Goal: Transaction & Acquisition: Book appointment/travel/reservation

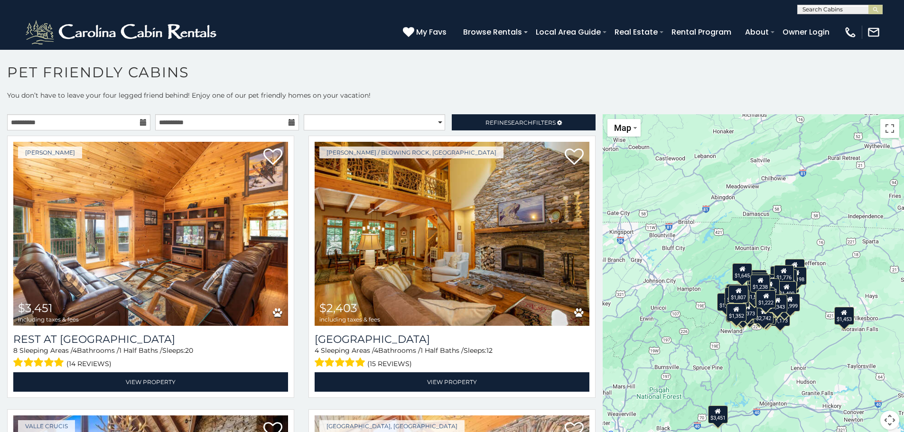
drag, startPoint x: 811, startPoint y: 282, endPoint x: 785, endPoint y: 354, distance: 76.3
click at [785, 354] on div "$3,451 $2,403 $3,228 $2,327 $2,494 $2,479 $1,806 $1,882 $3,442 $3,045 $1,882 $1…" at bounding box center [753, 277] width 301 height 327
click at [886, 417] on button "Map camera controls" at bounding box center [889, 420] width 19 height 19
click at [858, 377] on button "Zoom in" at bounding box center [865, 372] width 19 height 19
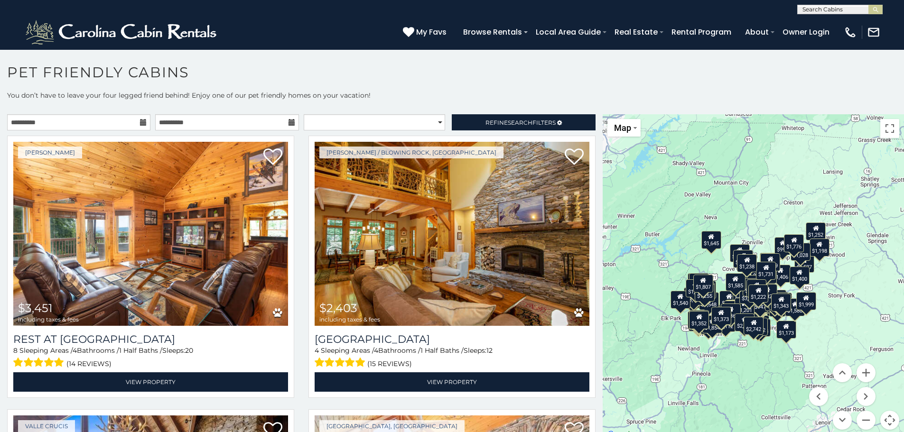
drag, startPoint x: 851, startPoint y: 328, endPoint x: 828, endPoint y: 293, distance: 41.9
click at [828, 293] on div "$3,451 $2,403 $3,228 $2,327 $2,494 $2,479 $1,806 $1,882 $3,442 $3,045 $1,882 $1…" at bounding box center [753, 277] width 301 height 327
click at [863, 373] on button "Zoom in" at bounding box center [865, 372] width 19 height 19
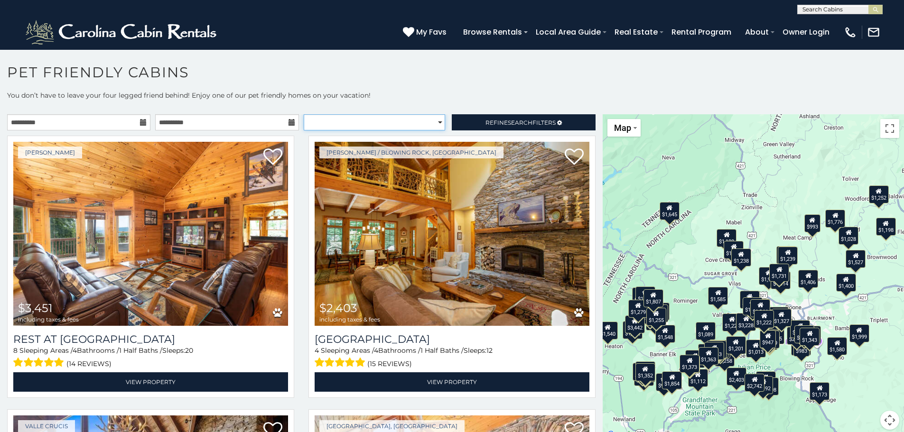
click at [434, 121] on select "**********" at bounding box center [374, 122] width 141 height 16
select select "*********"
click at [304, 114] on select "**********" at bounding box center [374, 122] width 141 height 16
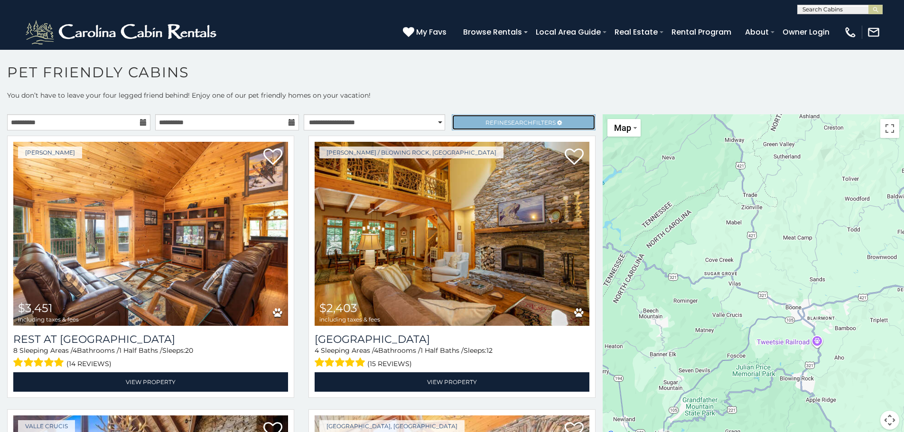
click at [536, 120] on span "Refine Search Filters" at bounding box center [520, 122] width 70 height 7
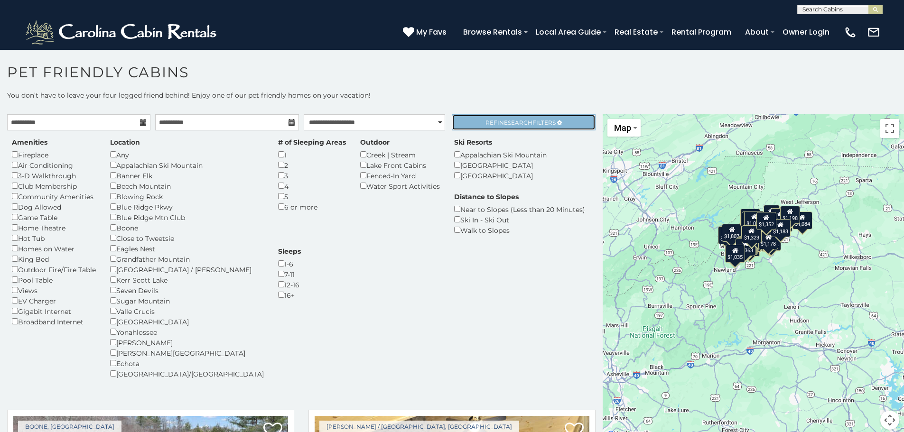
click at [512, 122] on span "Search" at bounding box center [520, 122] width 25 height 7
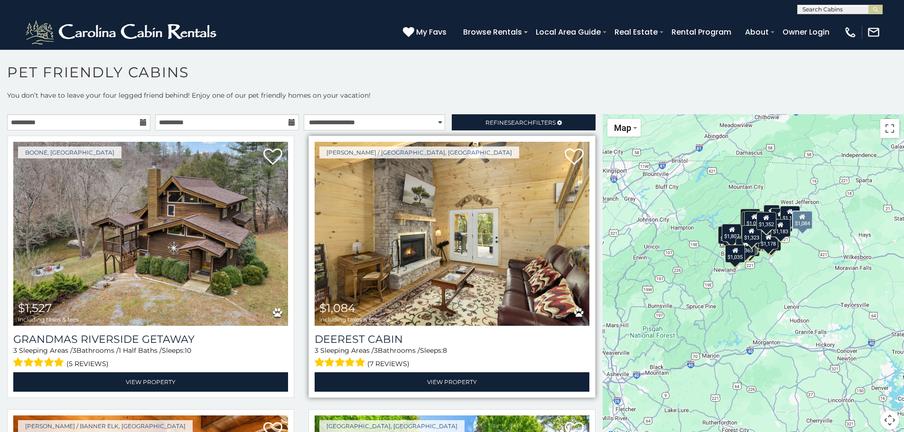
click at [506, 271] on img at bounding box center [452, 234] width 275 height 184
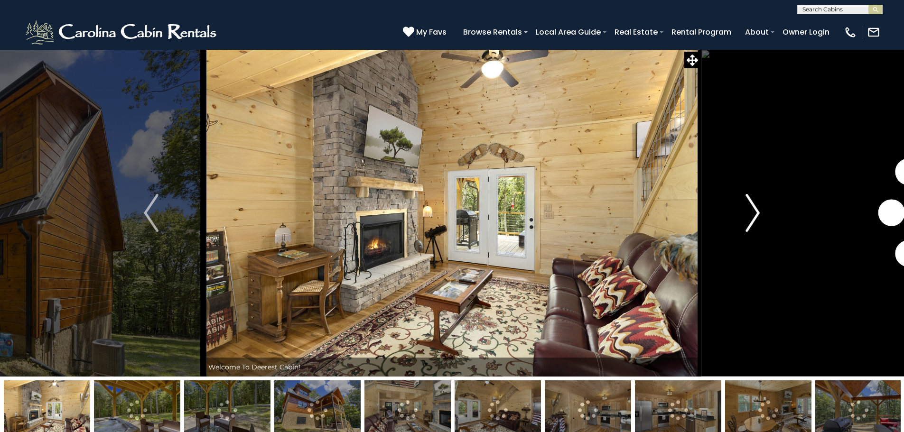
click at [749, 218] on img "Next" at bounding box center [752, 213] width 14 height 38
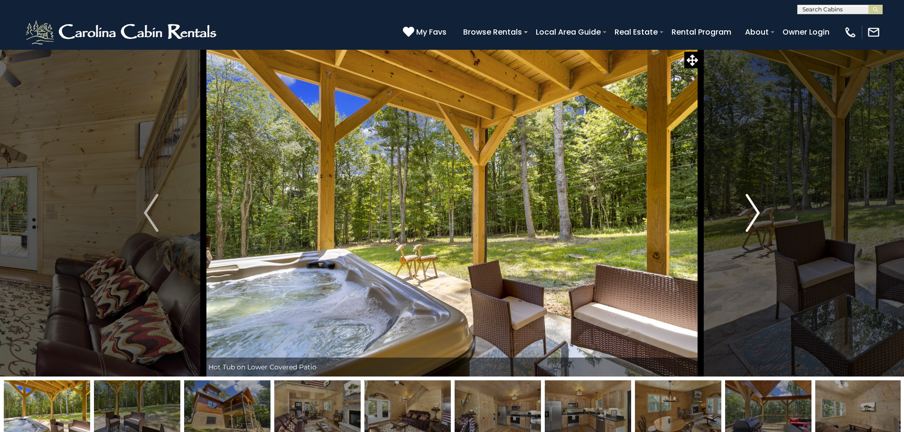
click at [749, 218] on img "Next" at bounding box center [752, 213] width 14 height 38
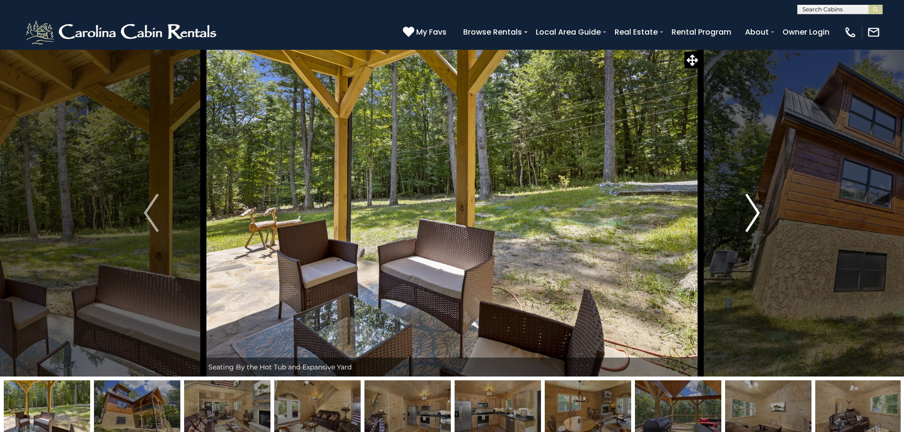
click at [749, 218] on img "Next" at bounding box center [752, 213] width 14 height 38
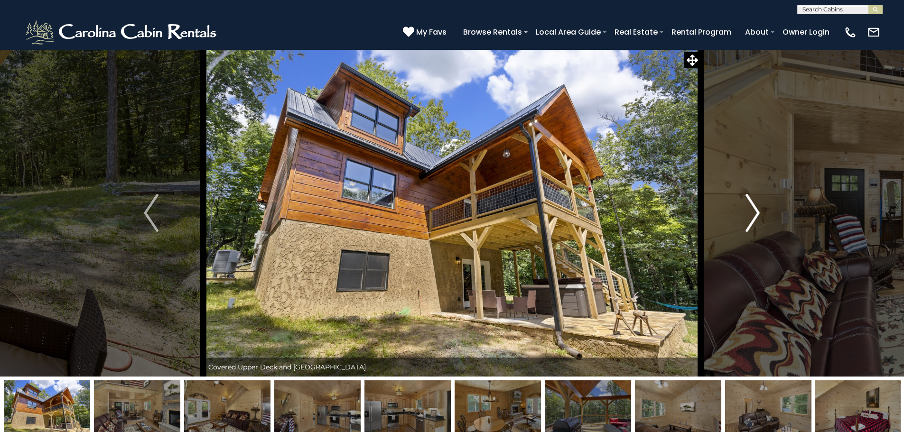
click at [749, 218] on img "Next" at bounding box center [752, 213] width 14 height 38
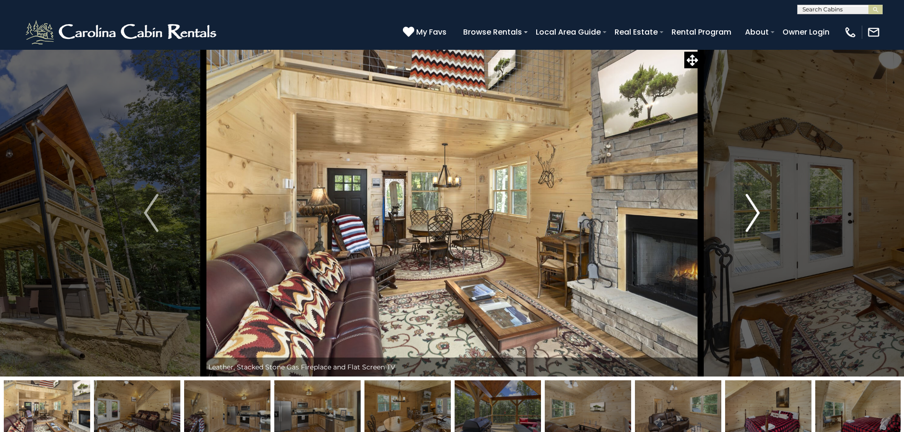
click at [749, 218] on img "Next" at bounding box center [752, 213] width 14 height 38
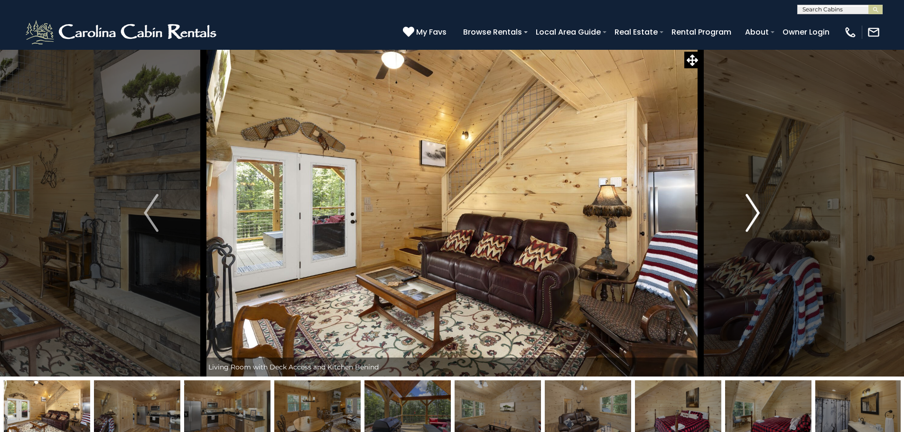
click at [749, 218] on img "Next" at bounding box center [752, 213] width 14 height 38
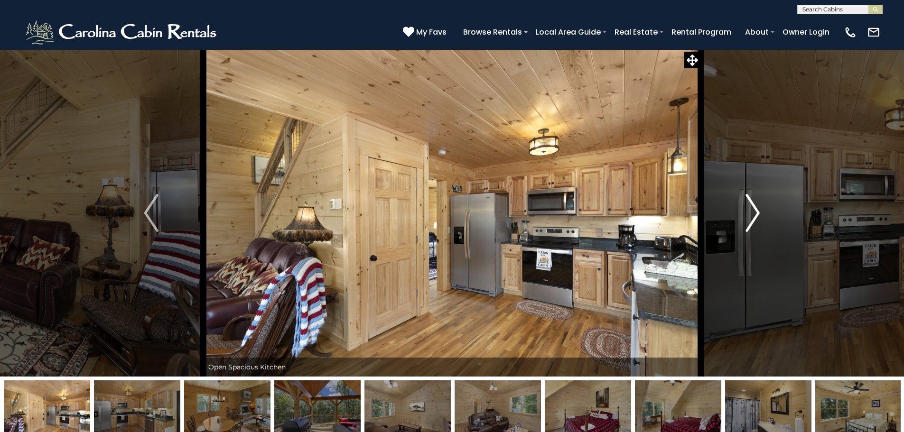
click at [749, 218] on img "Next" at bounding box center [752, 213] width 14 height 38
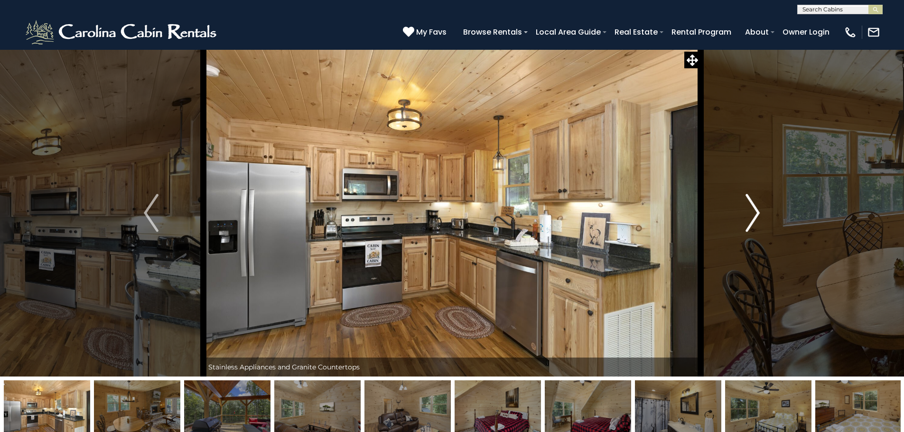
click at [749, 218] on img "Next" at bounding box center [752, 213] width 14 height 38
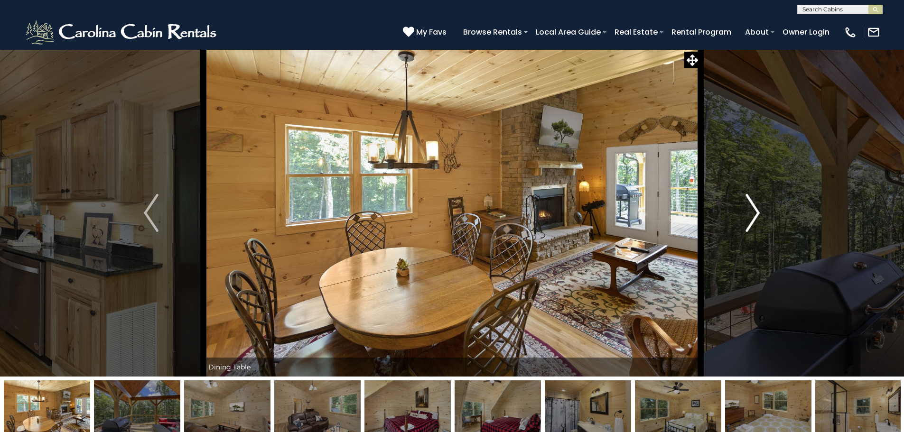
click at [749, 218] on img "Next" at bounding box center [752, 213] width 14 height 38
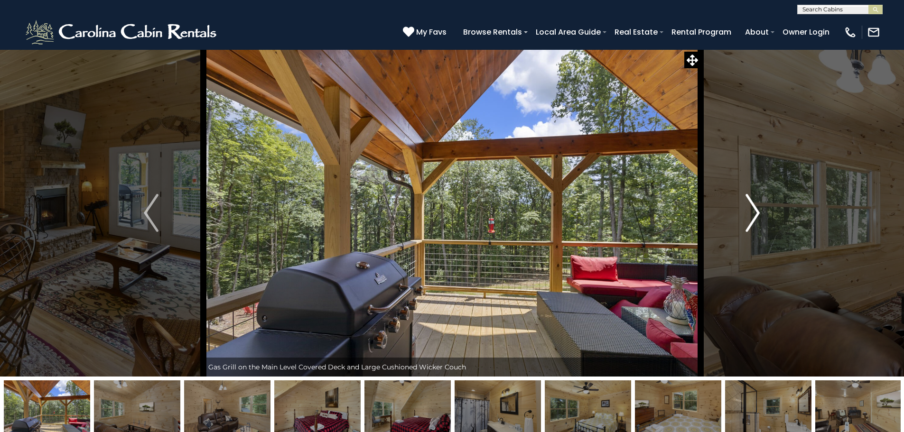
click at [749, 218] on img "Next" at bounding box center [752, 213] width 14 height 38
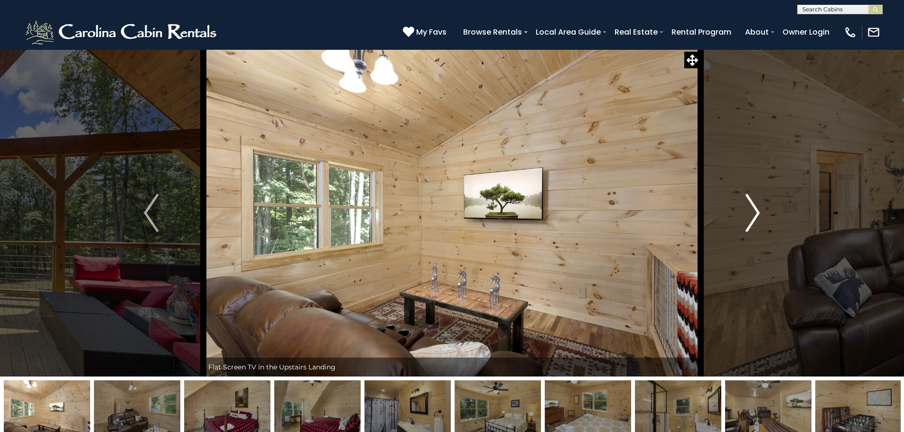
click at [749, 218] on img "Next" at bounding box center [752, 213] width 14 height 38
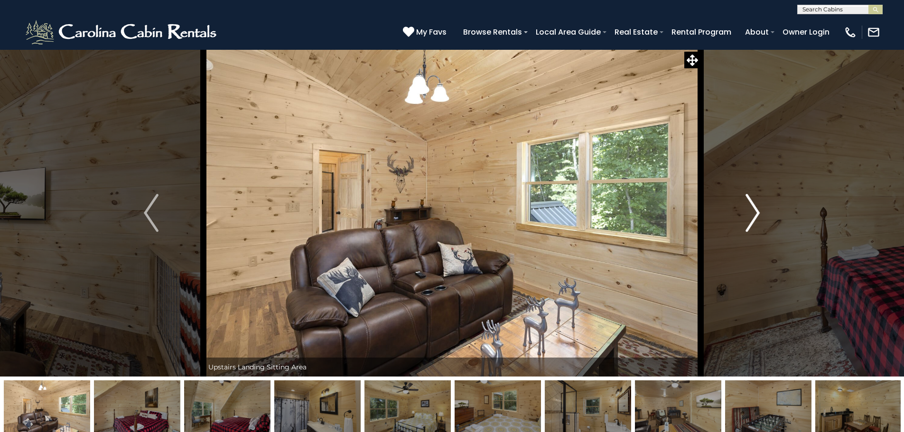
click at [749, 218] on img "Next" at bounding box center [752, 213] width 14 height 38
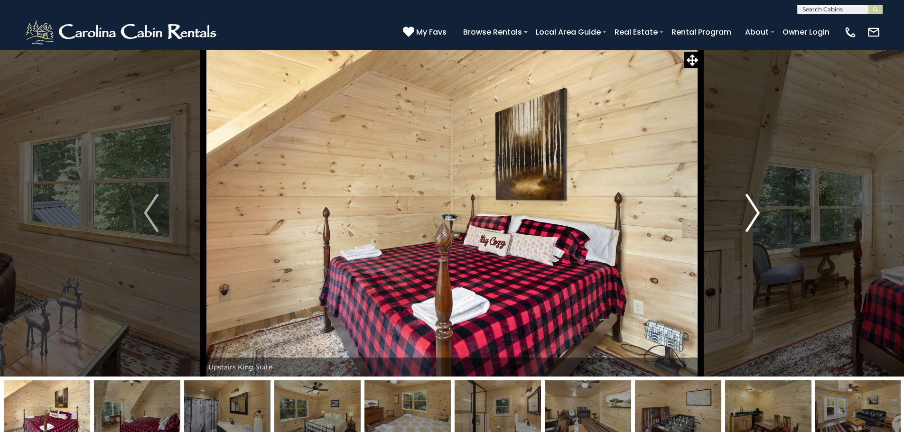
click at [749, 218] on img "Next" at bounding box center [752, 213] width 14 height 38
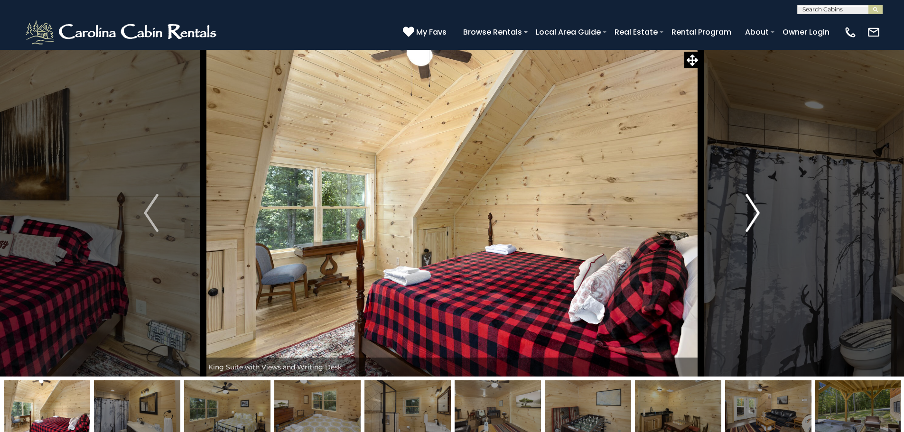
click at [749, 218] on img "Next" at bounding box center [752, 213] width 14 height 38
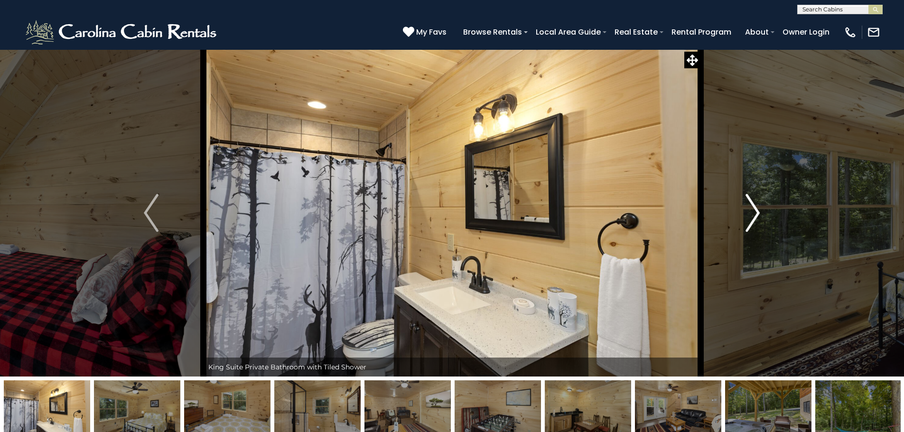
click at [749, 218] on img "Next" at bounding box center [752, 213] width 14 height 38
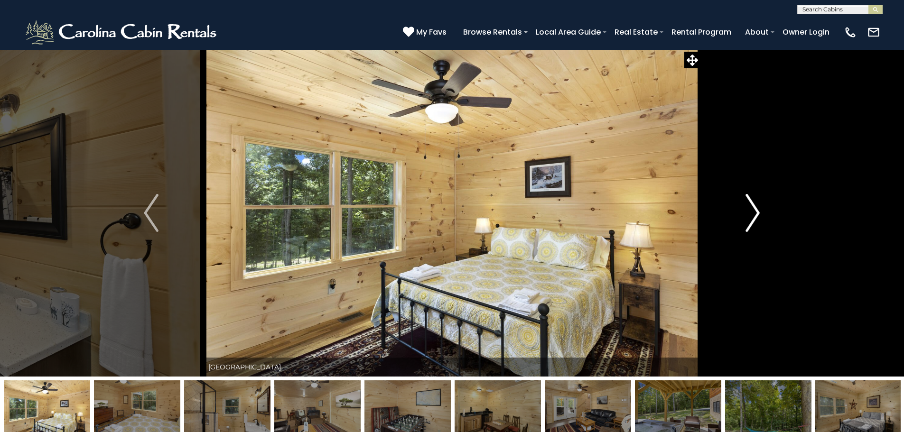
click at [749, 218] on img "Next" at bounding box center [752, 213] width 14 height 38
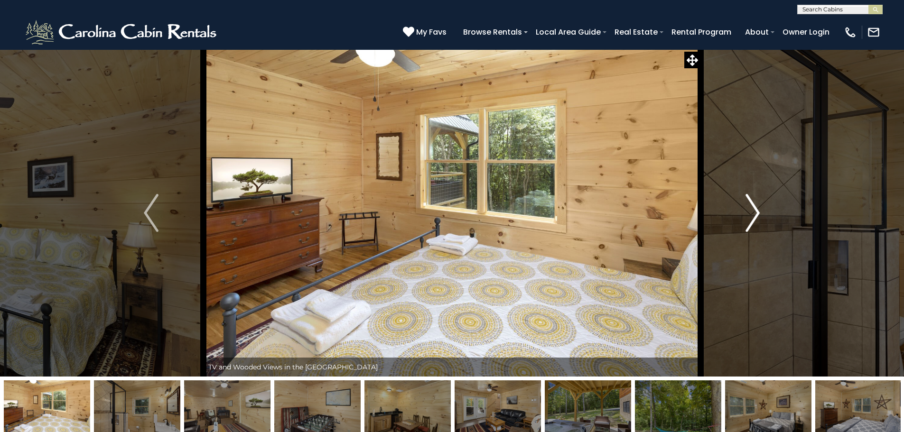
click at [749, 218] on img "Next" at bounding box center [752, 213] width 14 height 38
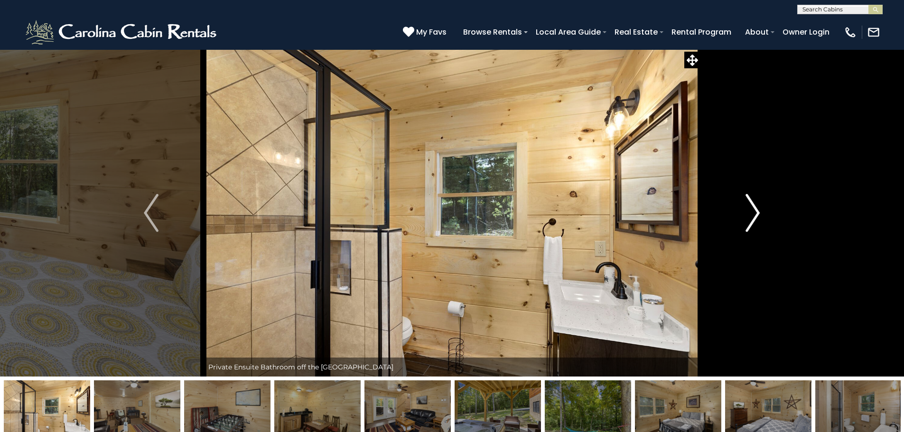
click at [749, 218] on img "Next" at bounding box center [752, 213] width 14 height 38
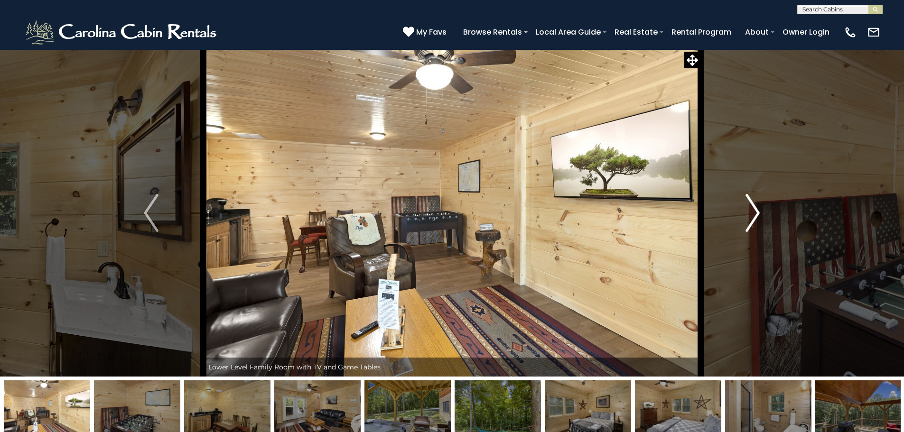
click at [749, 218] on img "Next" at bounding box center [752, 213] width 14 height 38
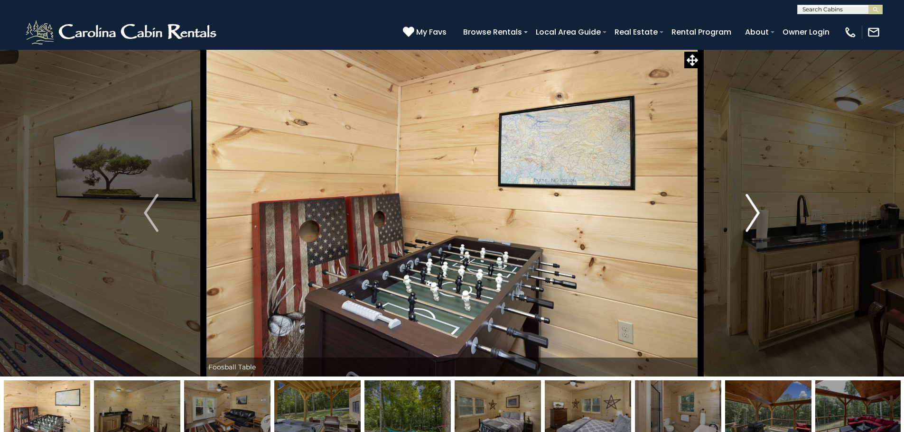
click at [749, 218] on img "Next" at bounding box center [752, 213] width 14 height 38
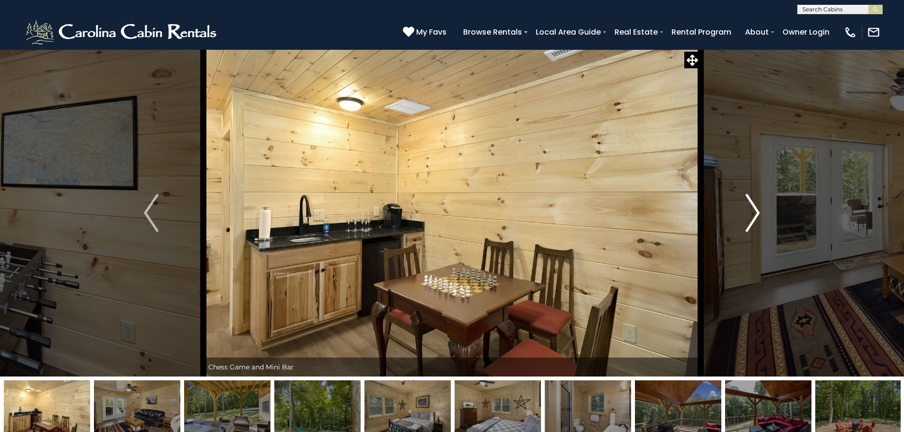
click at [749, 218] on img "Next" at bounding box center [752, 213] width 14 height 38
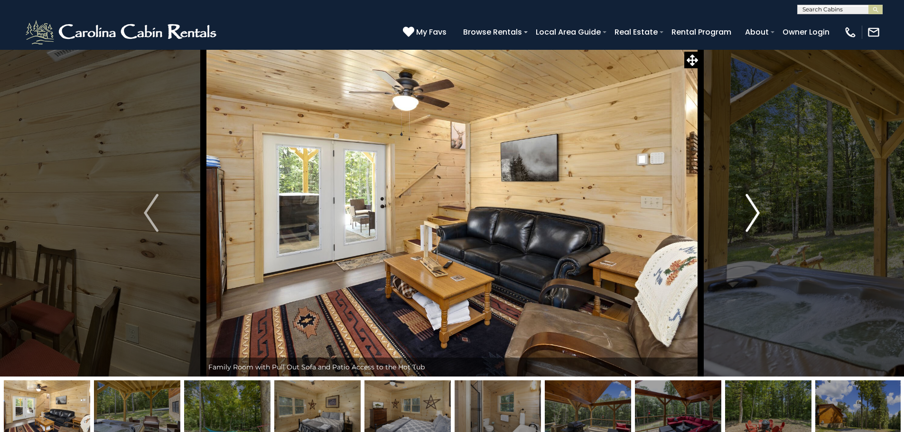
click at [749, 218] on img "Next" at bounding box center [752, 213] width 14 height 38
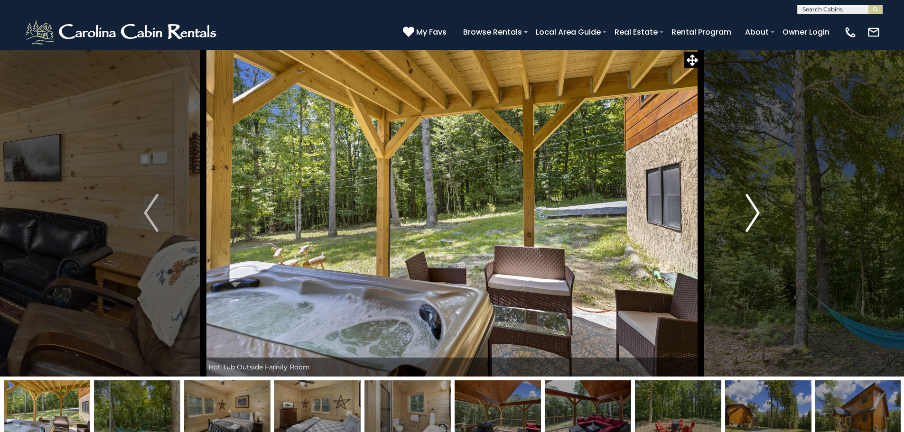
click at [749, 218] on img "Next" at bounding box center [752, 213] width 14 height 38
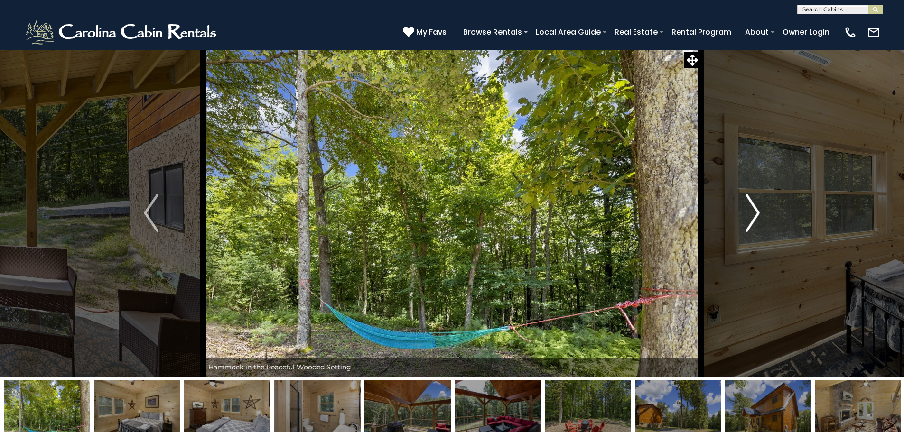
click at [749, 218] on img "Next" at bounding box center [752, 213] width 14 height 38
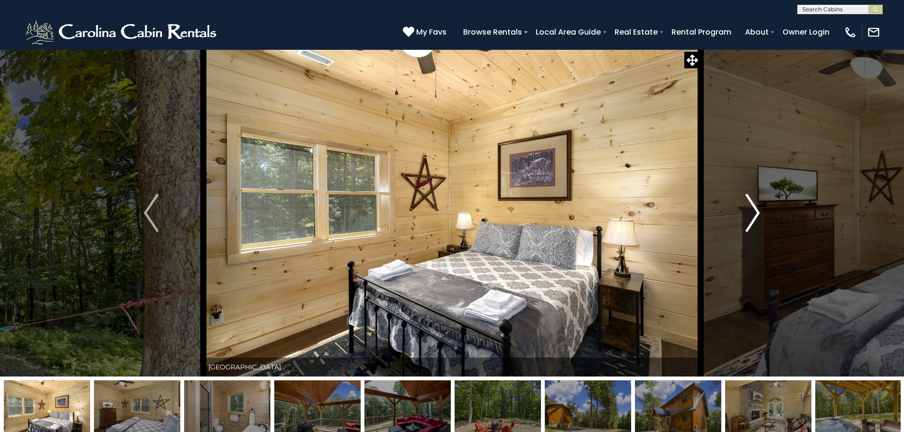
click at [749, 218] on img "Next" at bounding box center [752, 213] width 14 height 38
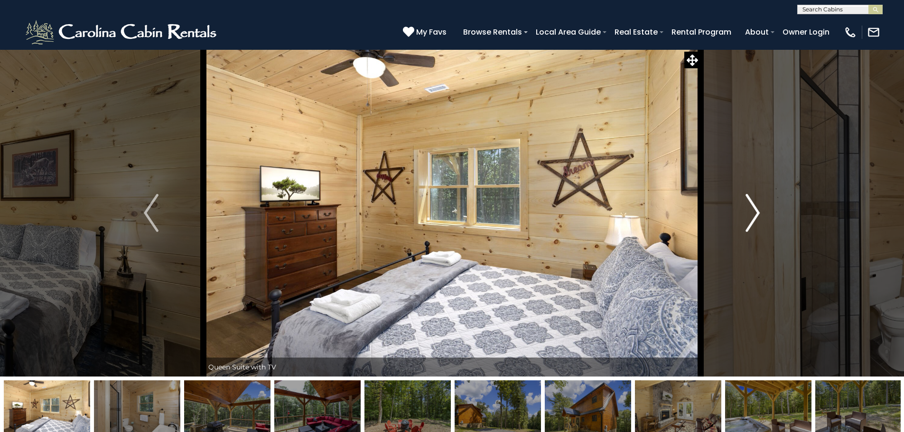
click at [749, 218] on img "Next" at bounding box center [752, 213] width 14 height 38
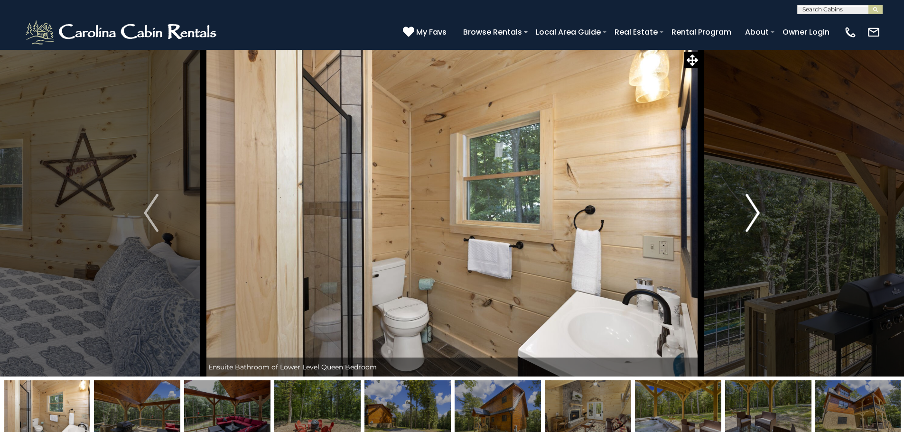
click at [749, 218] on img "Next" at bounding box center [752, 213] width 14 height 38
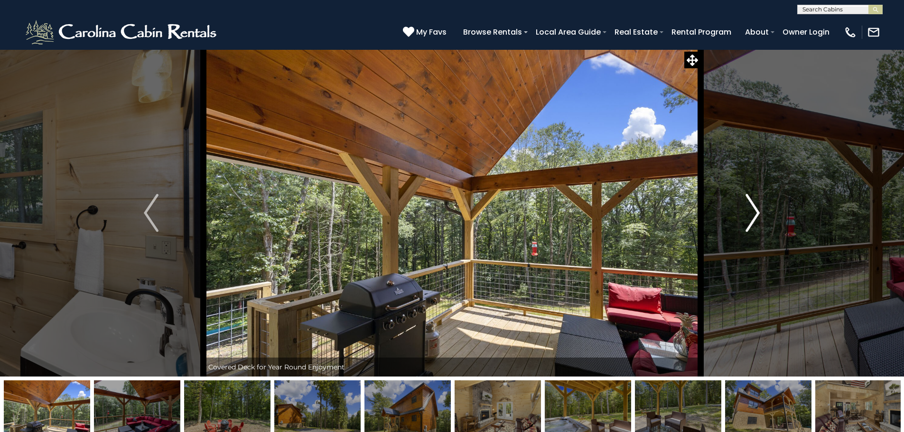
click at [749, 218] on img "Next" at bounding box center [752, 213] width 14 height 38
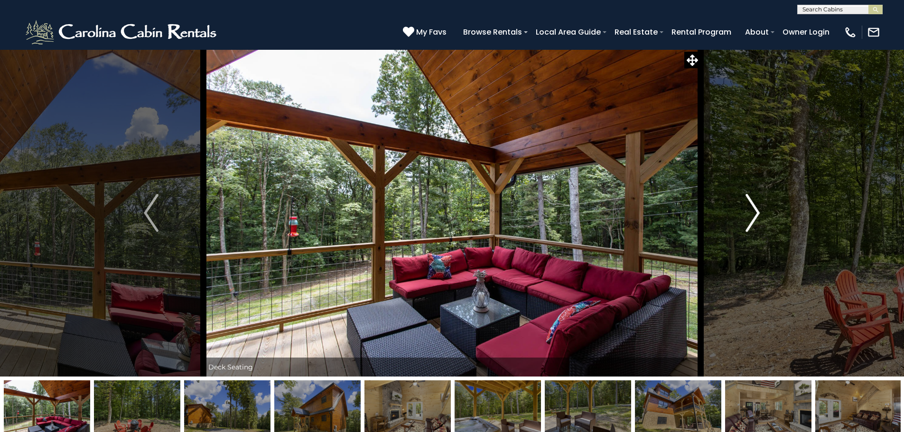
click at [749, 218] on img "Next" at bounding box center [752, 213] width 14 height 38
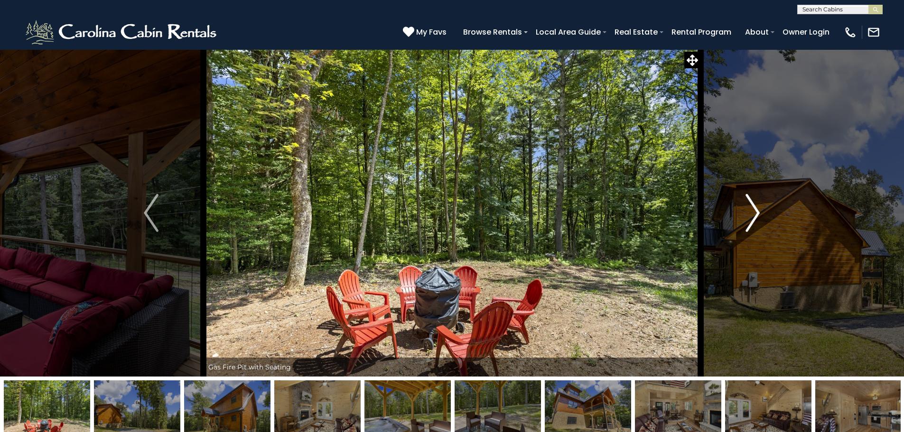
click at [749, 218] on img "Next" at bounding box center [752, 213] width 14 height 38
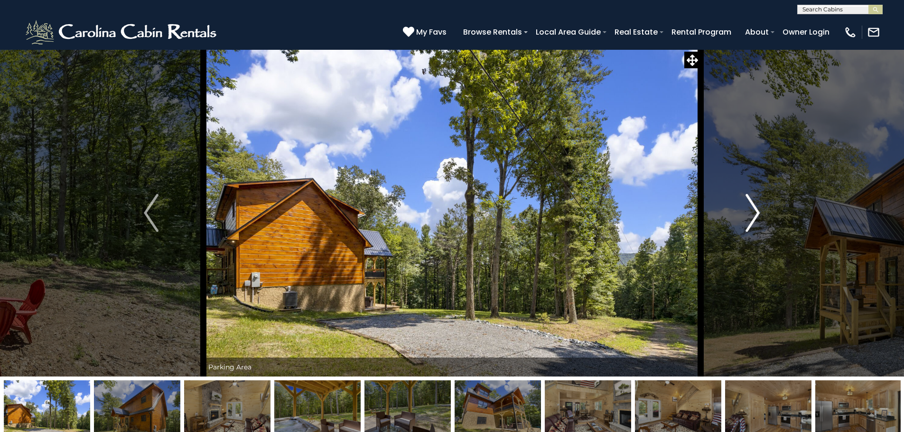
click at [749, 218] on img "Next" at bounding box center [752, 213] width 14 height 38
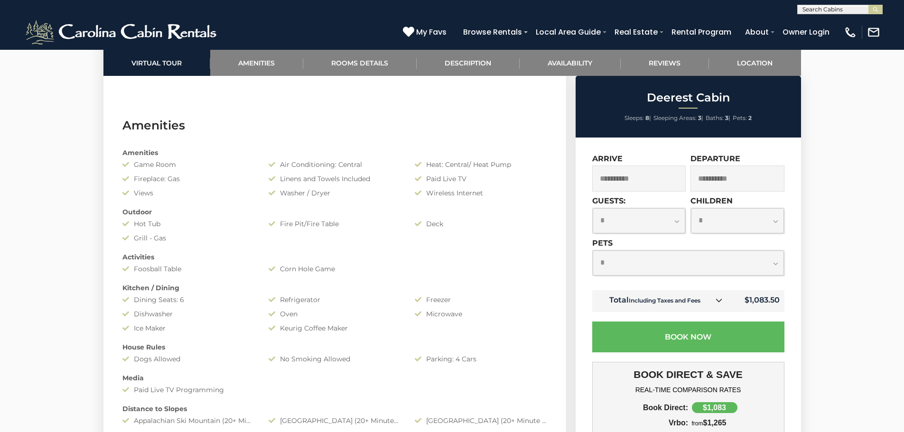
scroll to position [722, 0]
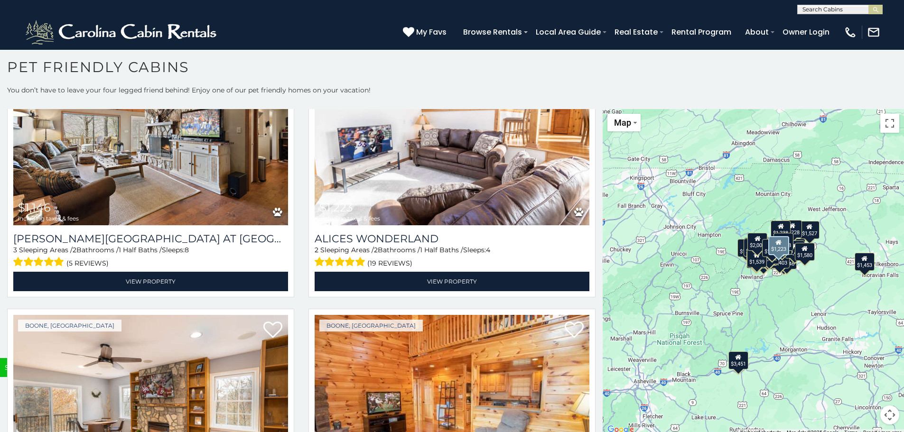
scroll to position [3656, 0]
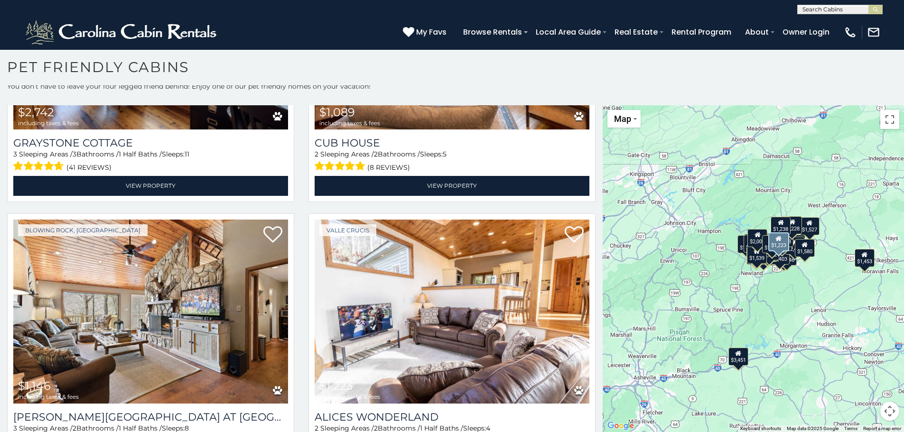
scroll to position [3471, 0]
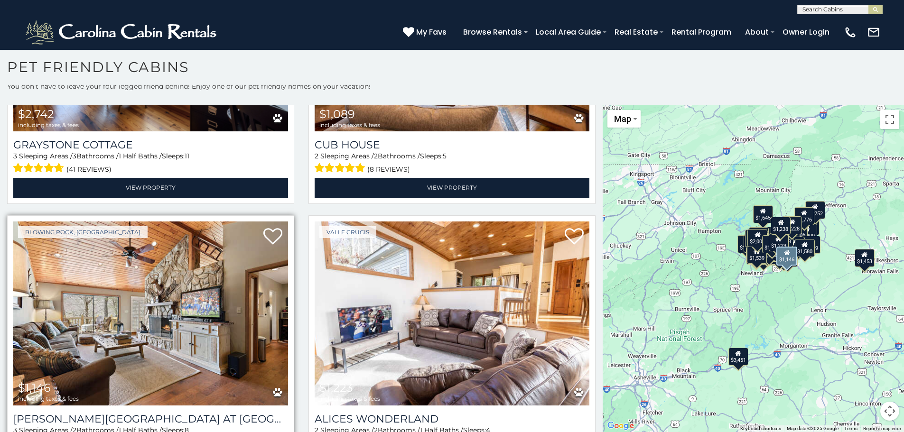
click at [171, 271] on img at bounding box center [150, 314] width 275 height 184
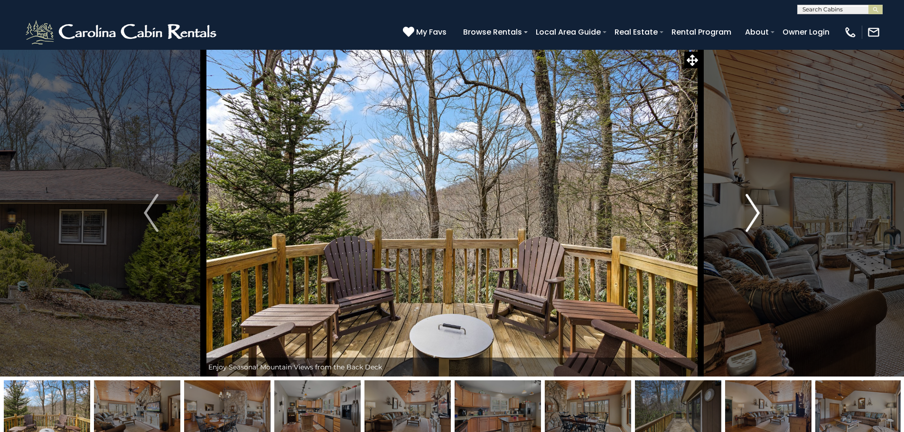
click at [758, 215] on img "Next" at bounding box center [752, 213] width 14 height 38
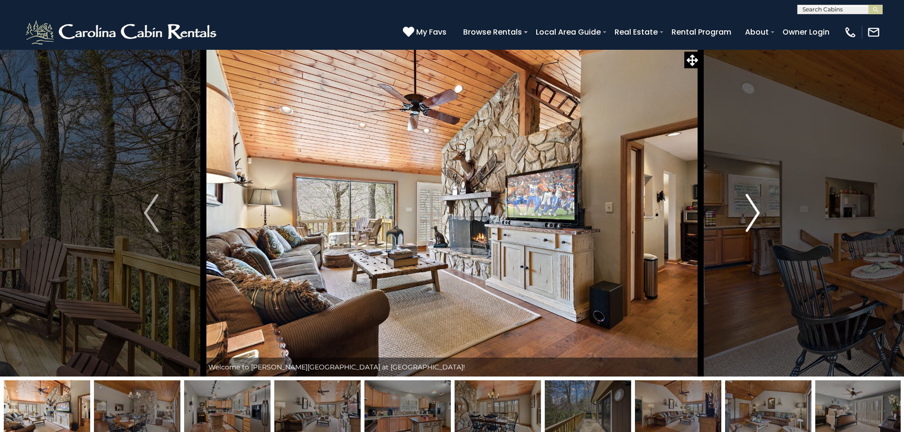
click at [753, 217] on img "Next" at bounding box center [752, 213] width 14 height 38
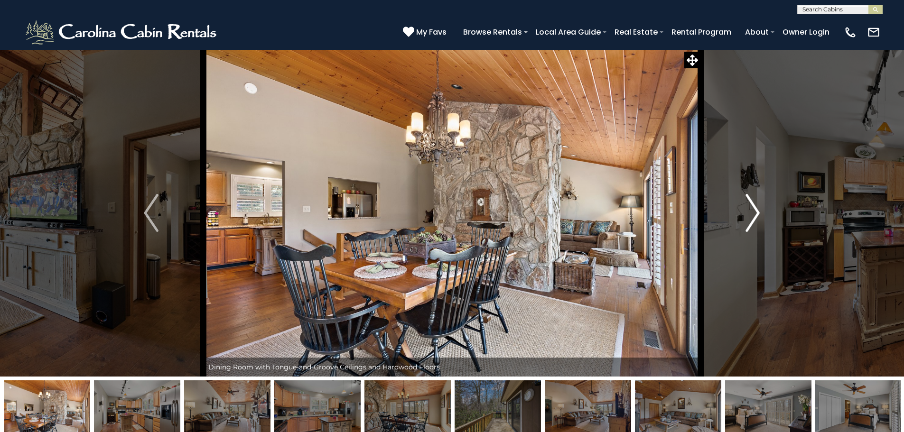
click at [753, 217] on img "Next" at bounding box center [752, 213] width 14 height 38
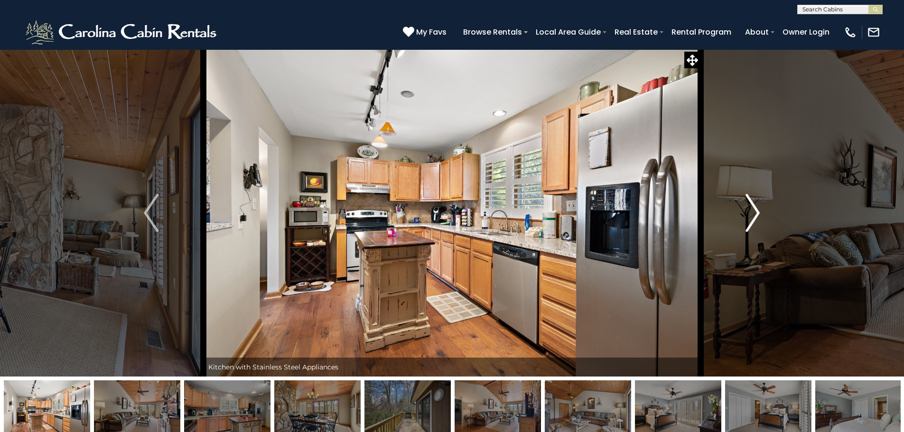
click at [753, 217] on img "Next" at bounding box center [752, 213] width 14 height 38
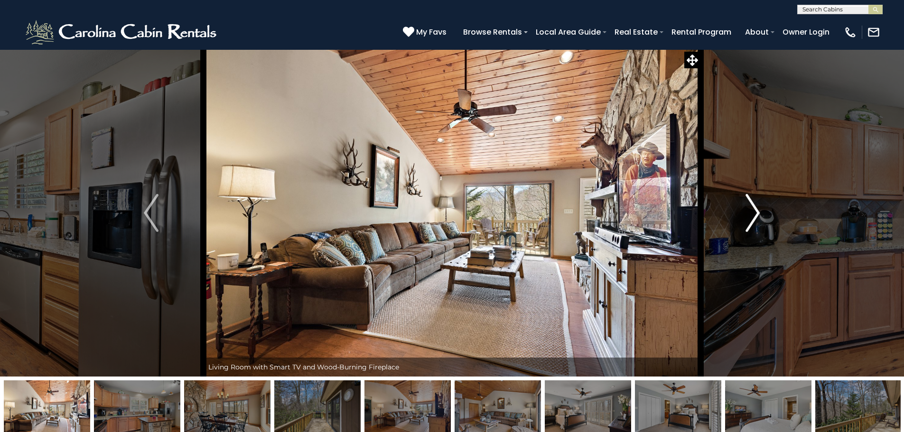
click at [753, 217] on img "Next" at bounding box center [752, 213] width 14 height 38
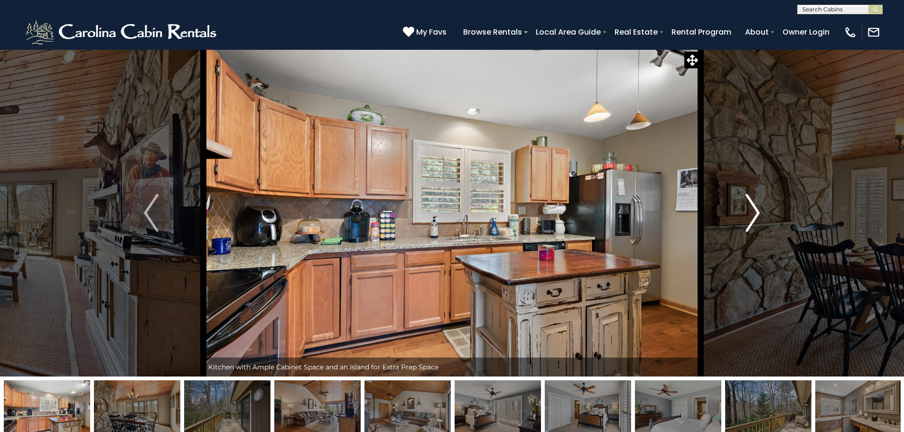
click at [753, 217] on img "Next" at bounding box center [752, 213] width 14 height 38
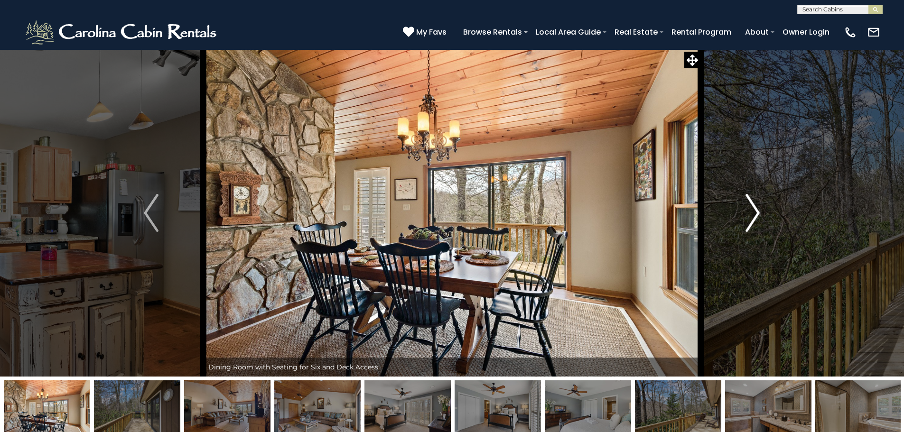
click at [753, 217] on img "Next" at bounding box center [752, 213] width 14 height 38
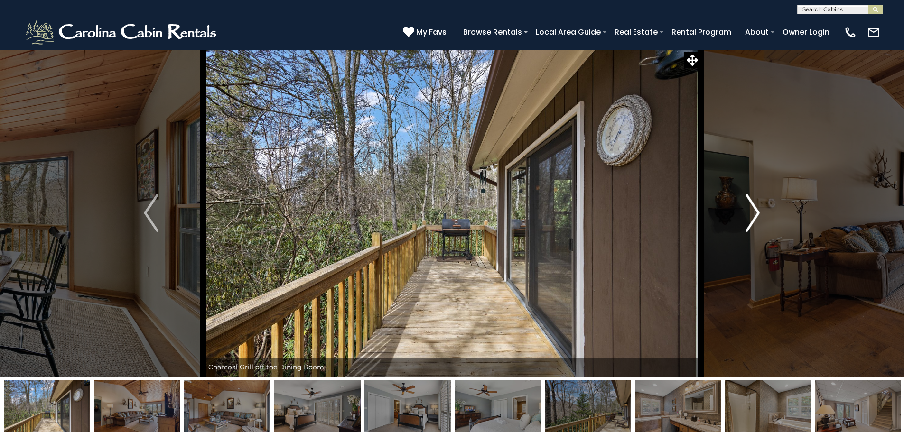
click at [753, 217] on img "Next" at bounding box center [752, 213] width 14 height 38
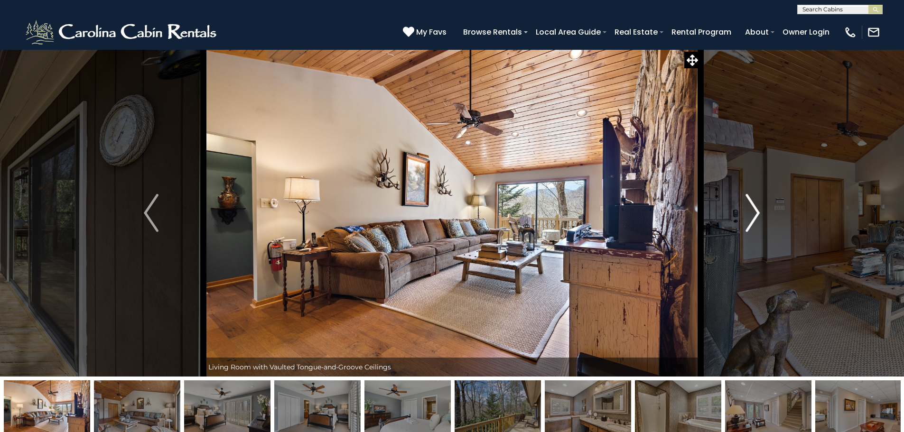
click at [753, 217] on img "Next" at bounding box center [752, 213] width 14 height 38
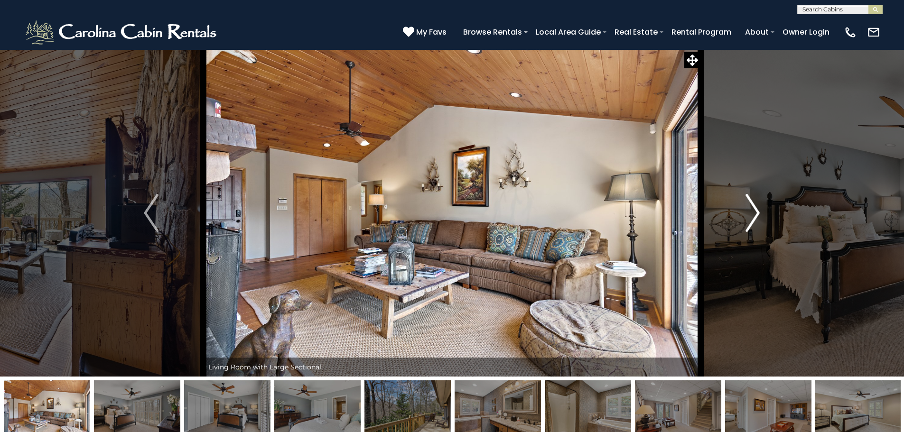
click at [753, 217] on img "Next" at bounding box center [752, 213] width 14 height 38
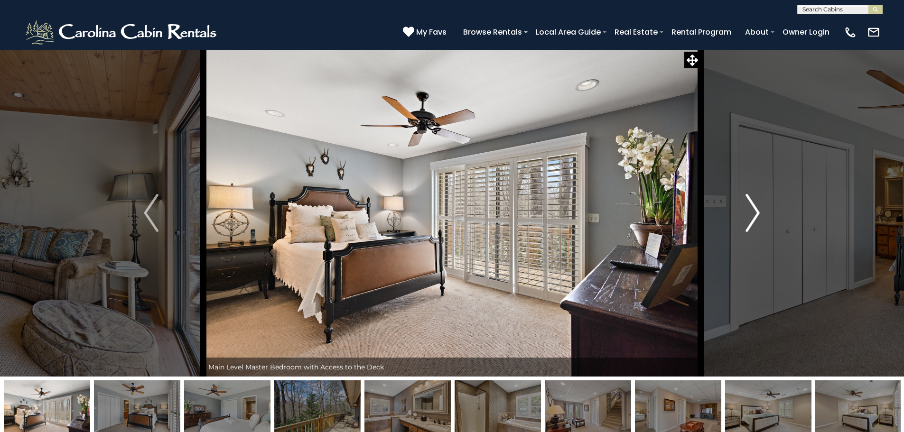
click at [753, 217] on img "Next" at bounding box center [752, 213] width 14 height 38
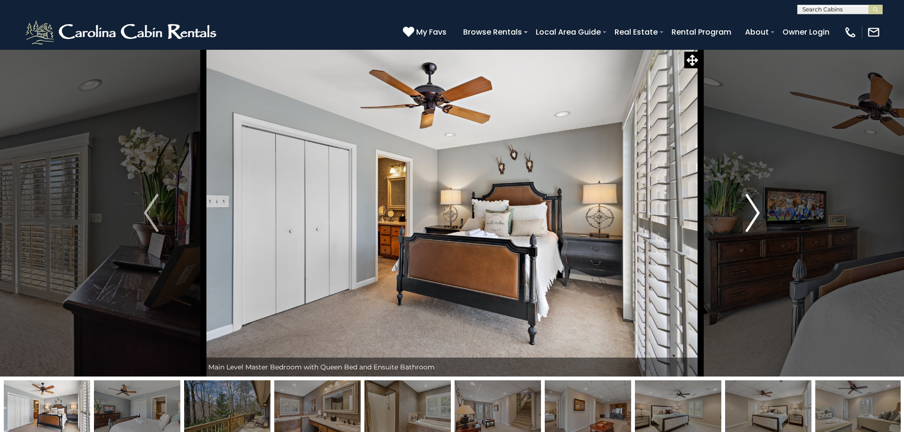
click at [753, 217] on img "Next" at bounding box center [752, 213] width 14 height 38
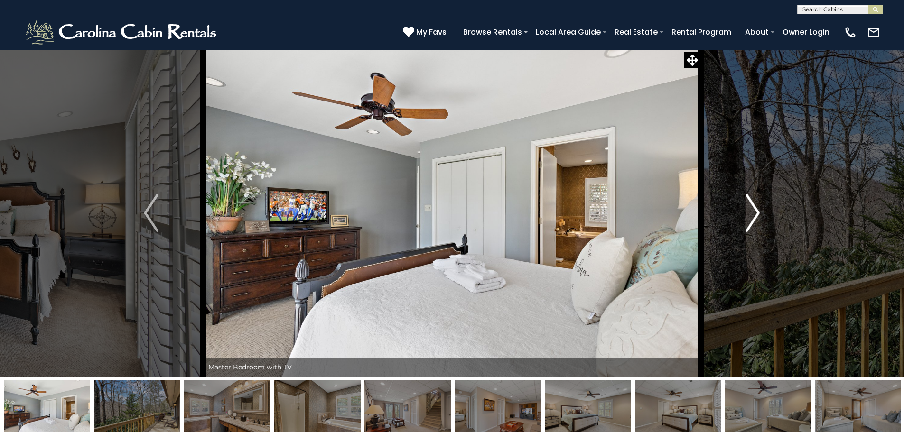
click at [753, 217] on img "Next" at bounding box center [752, 213] width 14 height 38
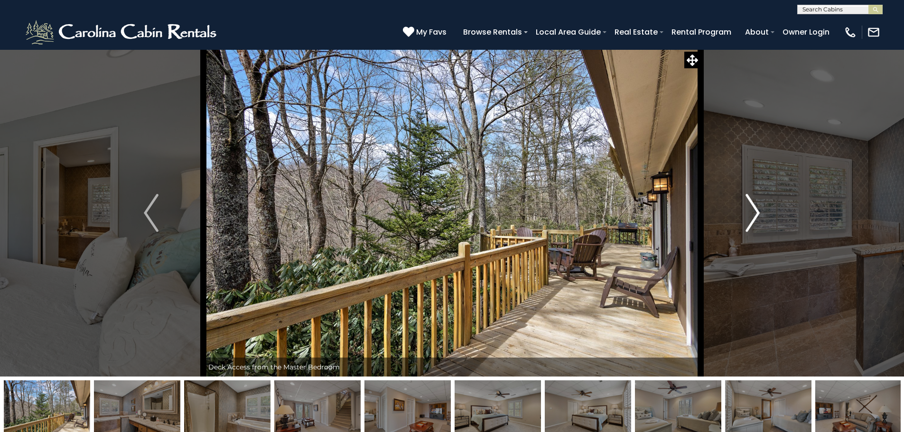
click at [753, 217] on img "Next" at bounding box center [752, 213] width 14 height 38
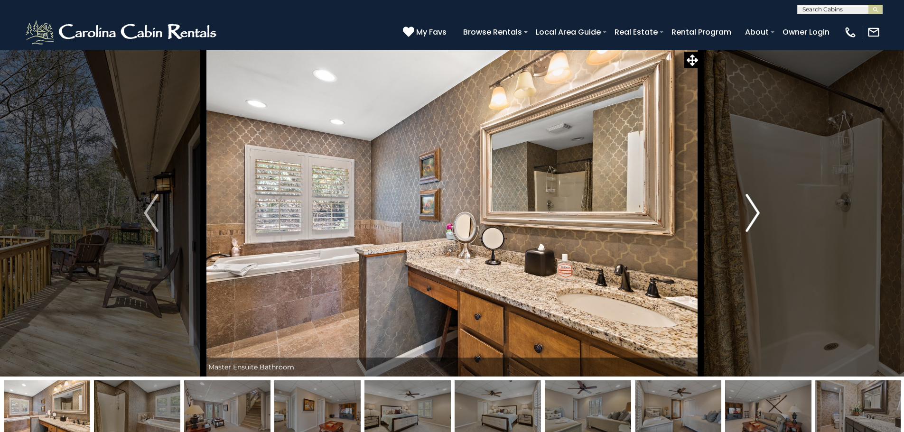
click at [753, 217] on img "Next" at bounding box center [752, 213] width 14 height 38
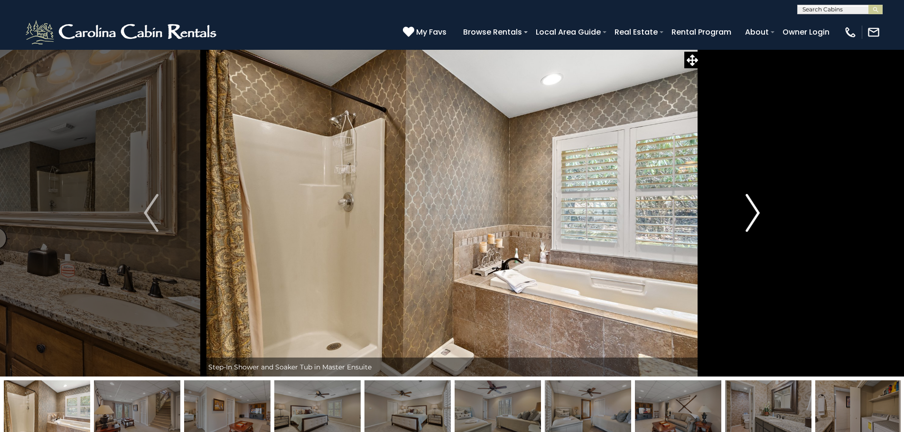
click at [753, 217] on img "Next" at bounding box center [752, 213] width 14 height 38
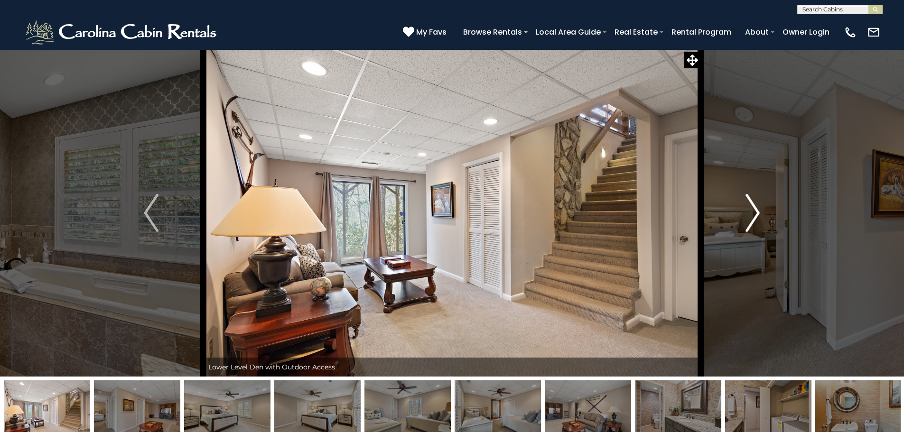
click at [753, 217] on img "Next" at bounding box center [752, 213] width 14 height 38
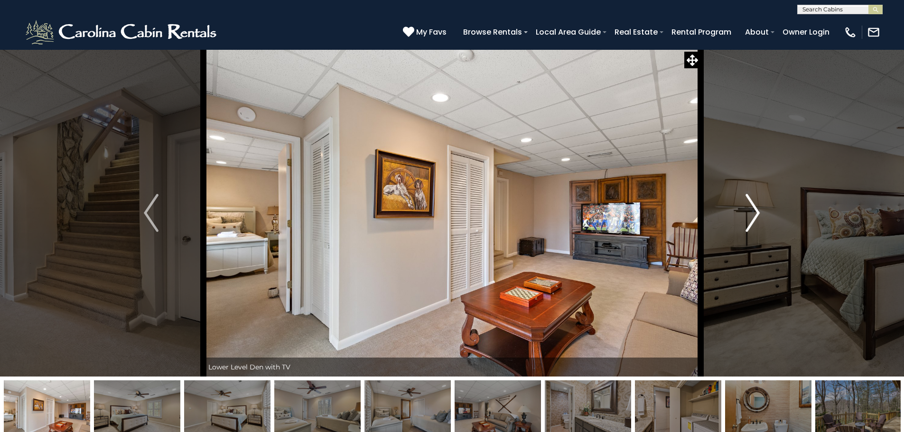
click at [753, 217] on img "Next" at bounding box center [752, 213] width 14 height 38
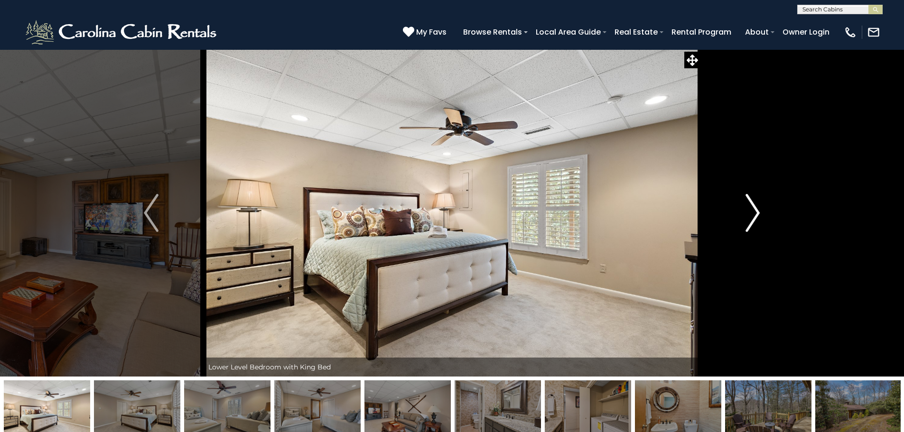
click at [753, 217] on img "Next" at bounding box center [752, 213] width 14 height 38
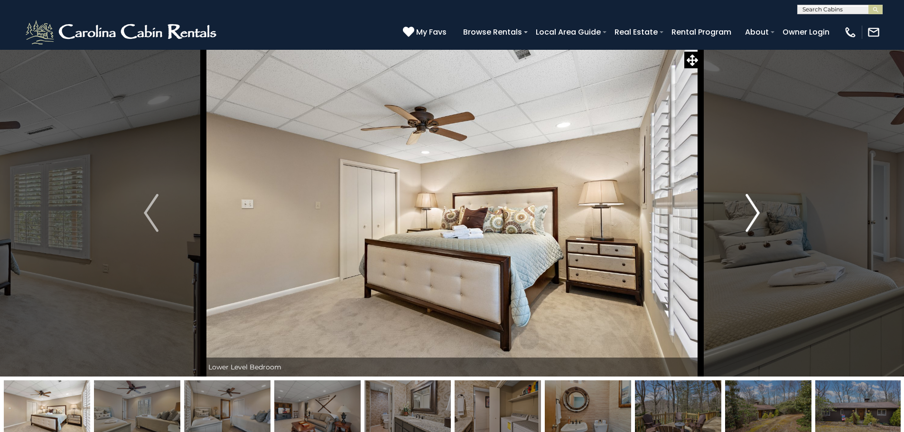
click at [753, 217] on img "Next" at bounding box center [752, 213] width 14 height 38
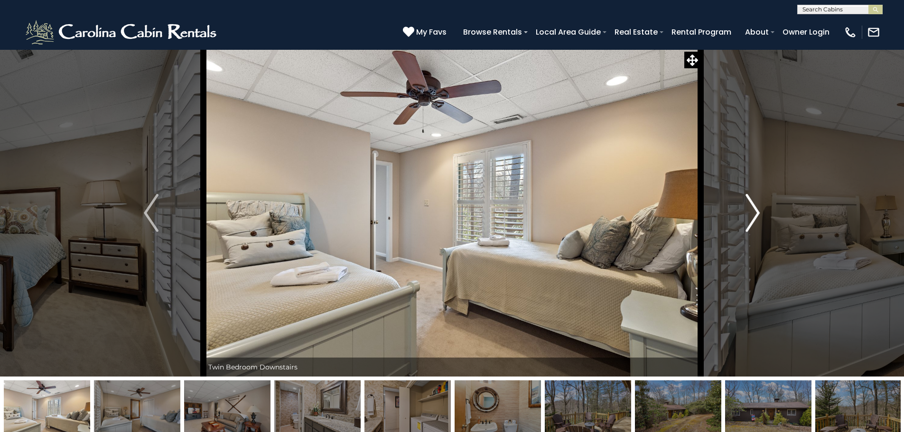
click at [753, 217] on img "Next" at bounding box center [752, 213] width 14 height 38
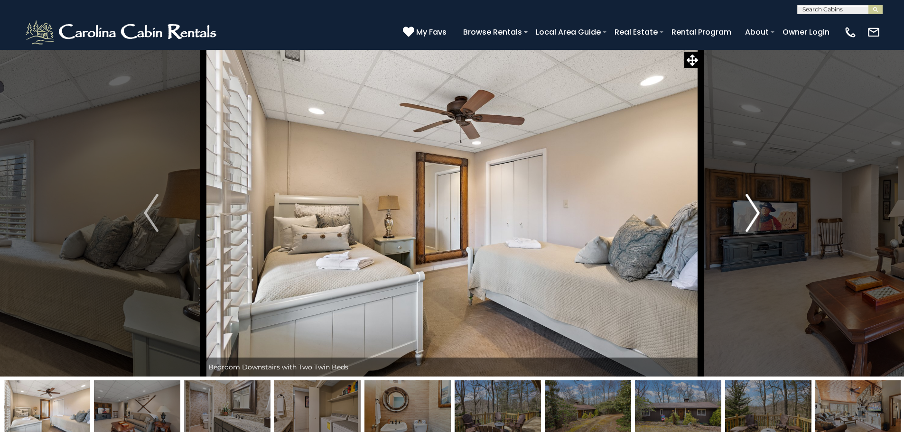
click at [753, 217] on img "Next" at bounding box center [752, 213] width 14 height 38
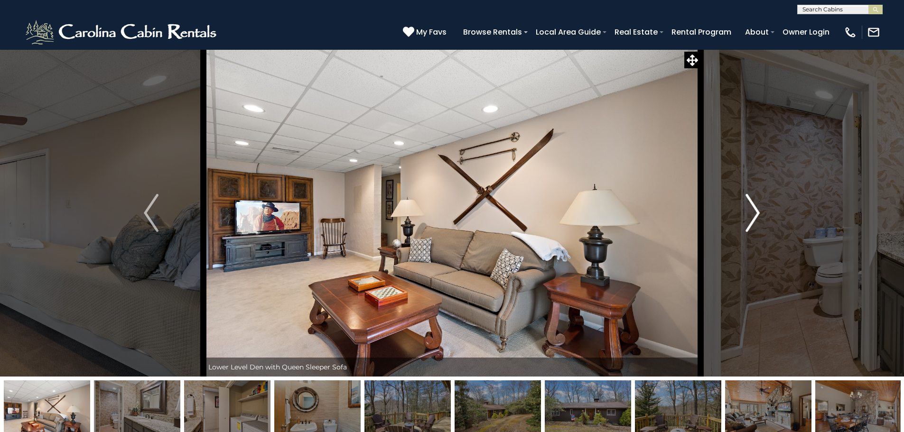
click at [753, 217] on img "Next" at bounding box center [752, 213] width 14 height 38
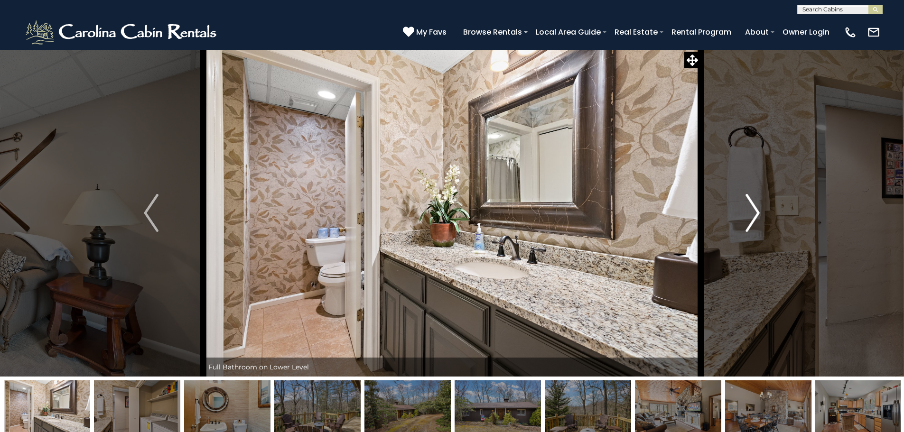
click at [753, 217] on img "Next" at bounding box center [752, 213] width 14 height 38
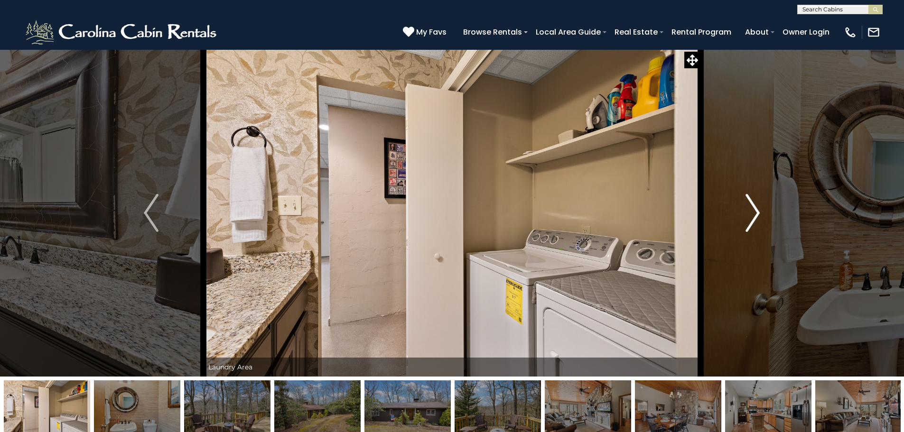
click at [753, 217] on img "Next" at bounding box center [752, 213] width 14 height 38
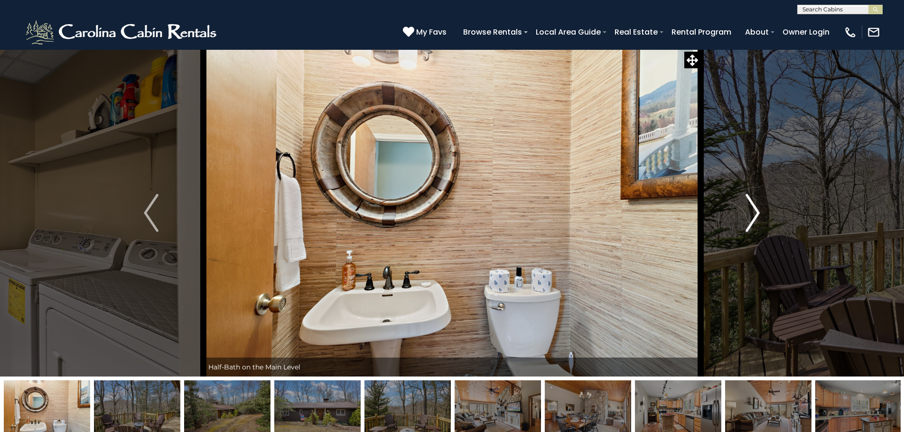
click at [753, 217] on img "Next" at bounding box center [752, 213] width 14 height 38
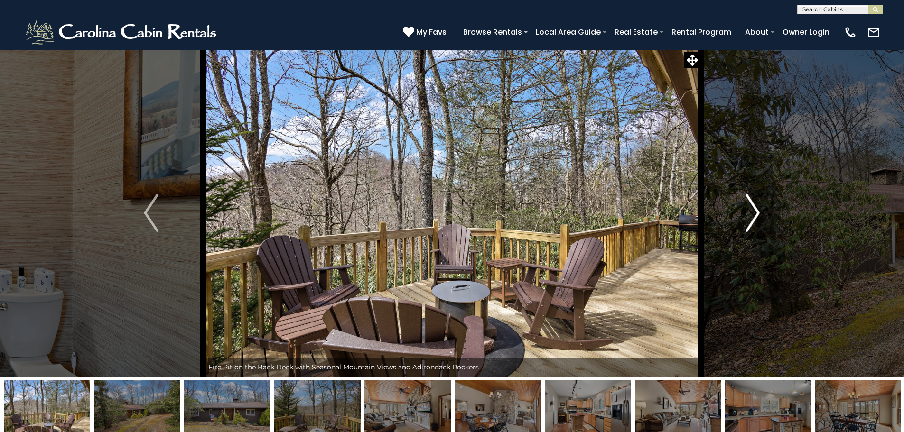
click at [753, 217] on img "Next" at bounding box center [752, 213] width 14 height 38
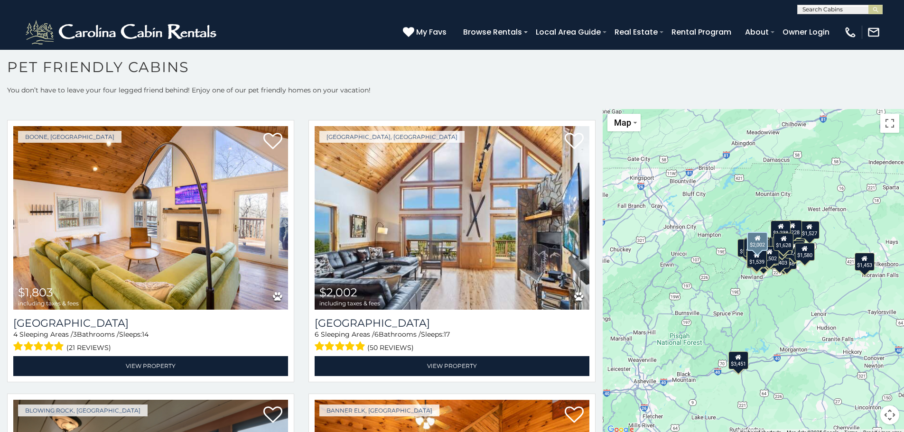
scroll to position [3024, 0]
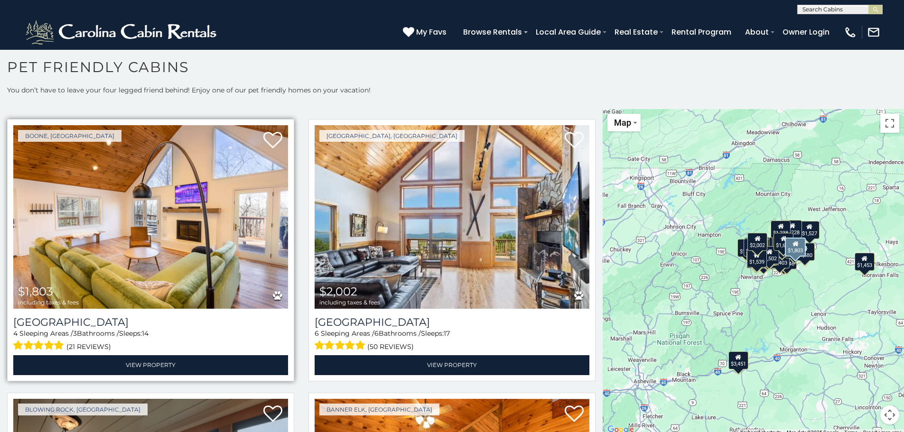
click at [177, 182] on img at bounding box center [150, 217] width 275 height 184
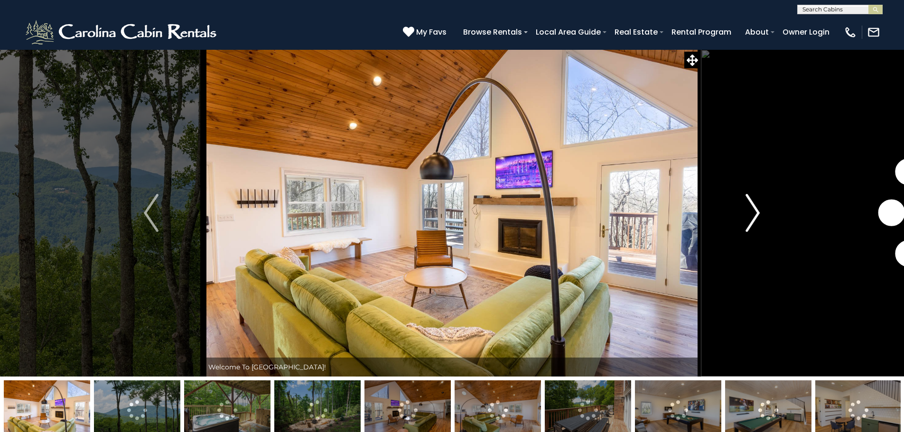
click at [751, 213] on img "Next" at bounding box center [752, 213] width 14 height 38
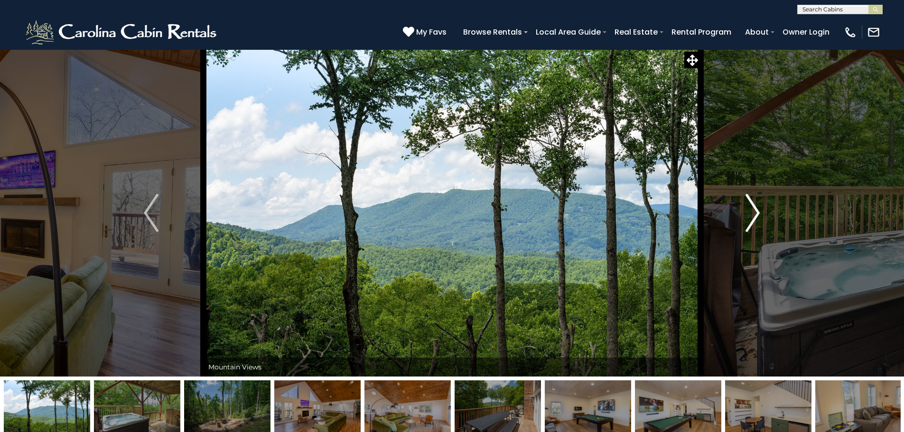
click at [751, 213] on img "Next" at bounding box center [752, 213] width 14 height 38
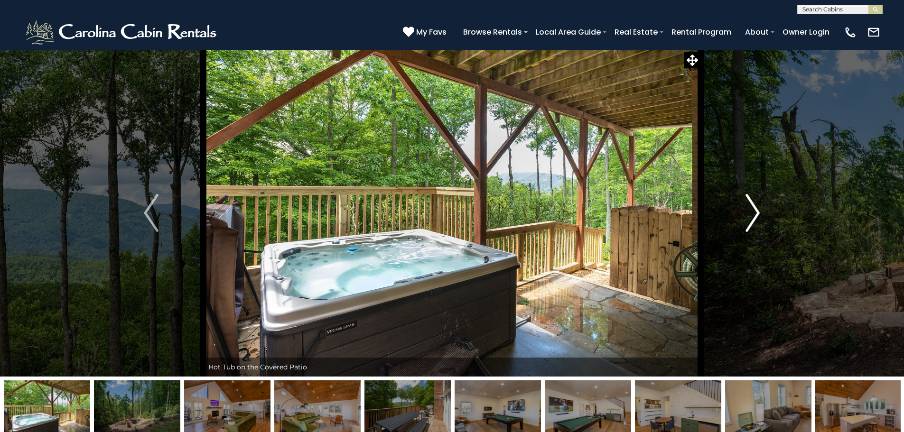
click at [751, 213] on img "Next" at bounding box center [752, 213] width 14 height 38
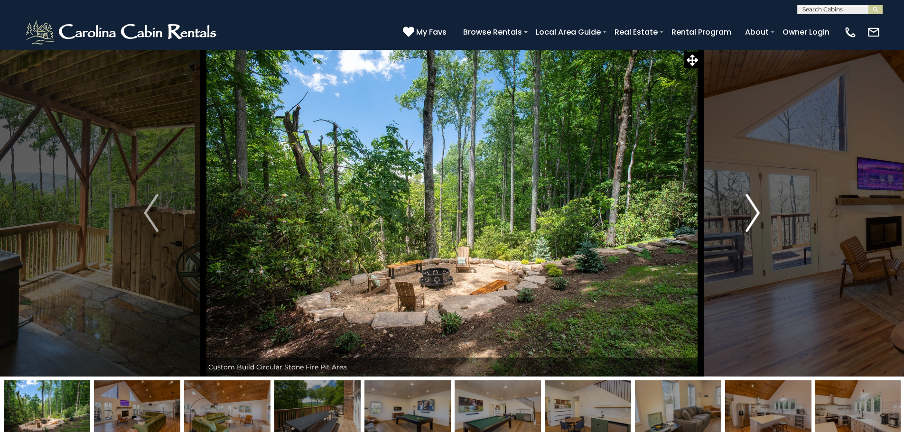
click at [751, 213] on img "Next" at bounding box center [752, 213] width 14 height 38
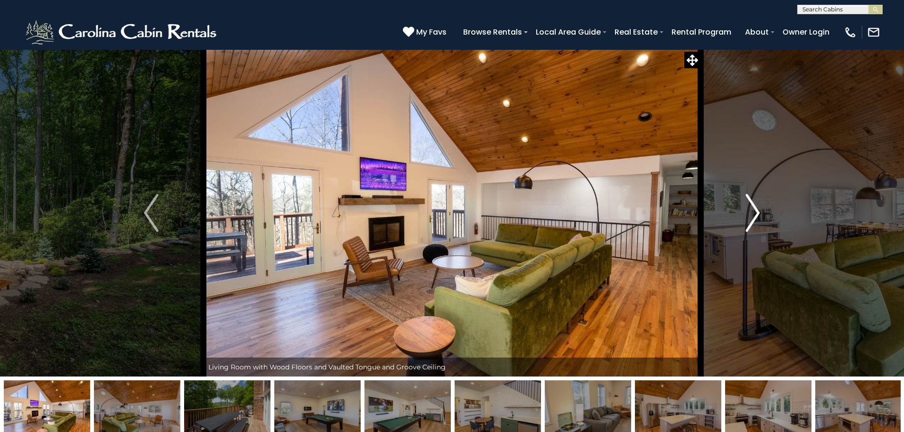
click at [751, 213] on img "Next" at bounding box center [752, 213] width 14 height 38
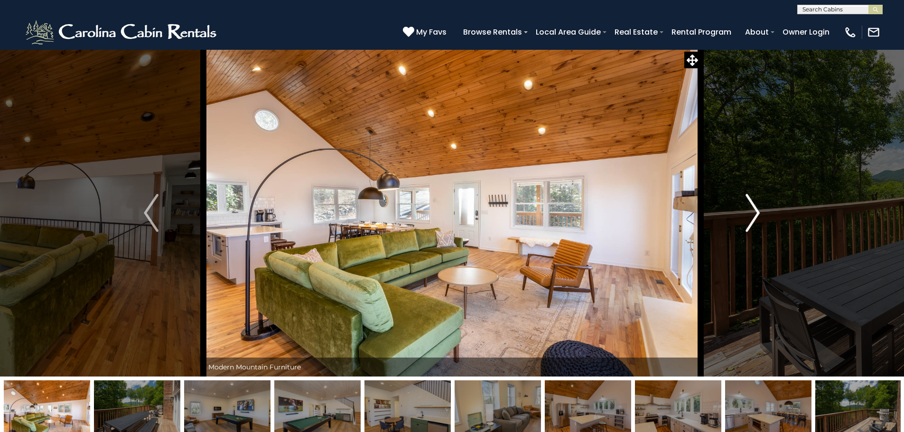
click at [751, 213] on img "Next" at bounding box center [752, 213] width 14 height 38
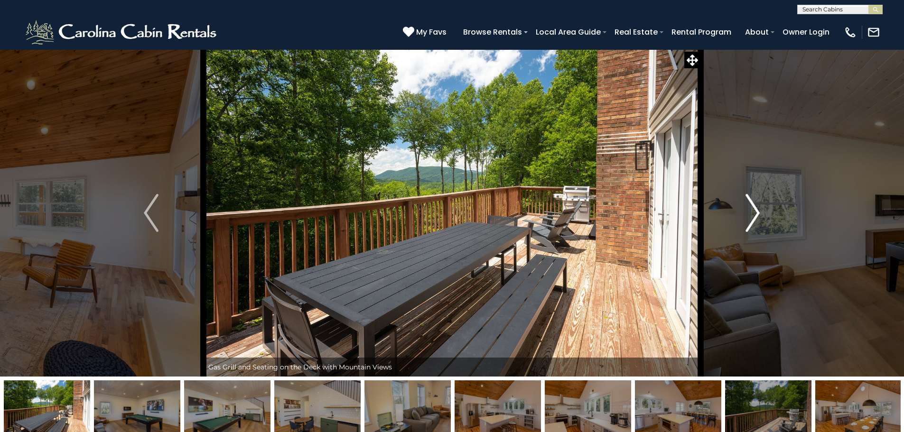
click at [751, 213] on img "Next" at bounding box center [752, 213] width 14 height 38
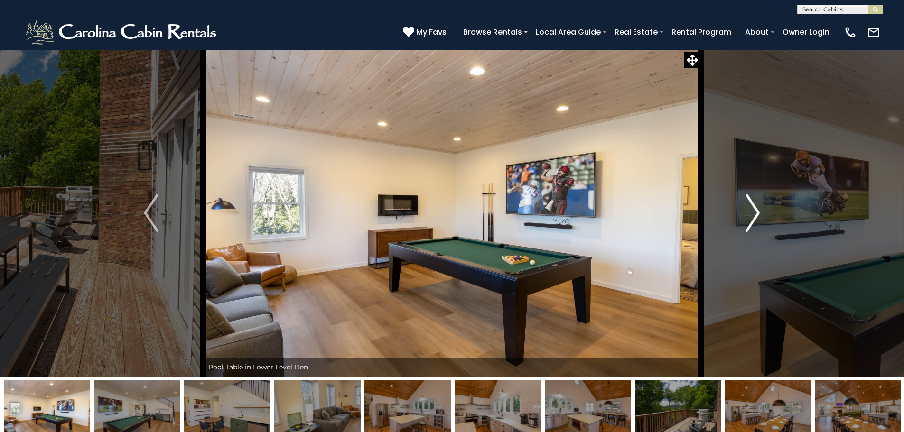
click at [751, 213] on img "Next" at bounding box center [752, 213] width 14 height 38
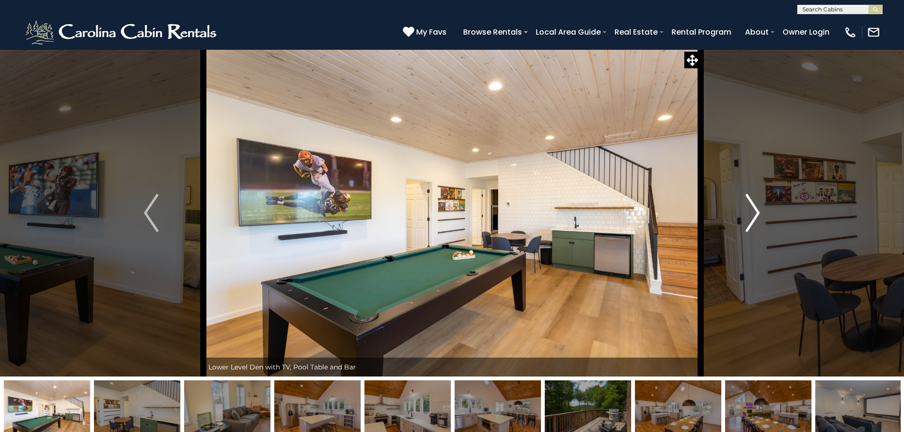
click at [751, 213] on img "Next" at bounding box center [752, 213] width 14 height 38
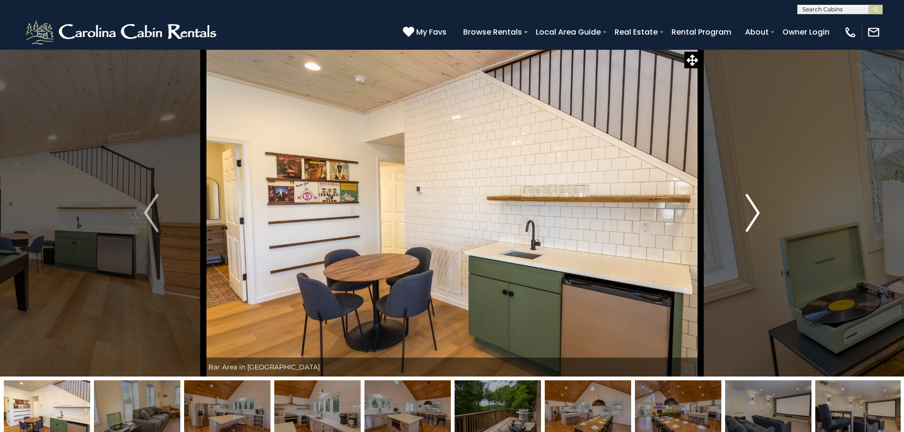
click at [751, 213] on img "Next" at bounding box center [752, 213] width 14 height 38
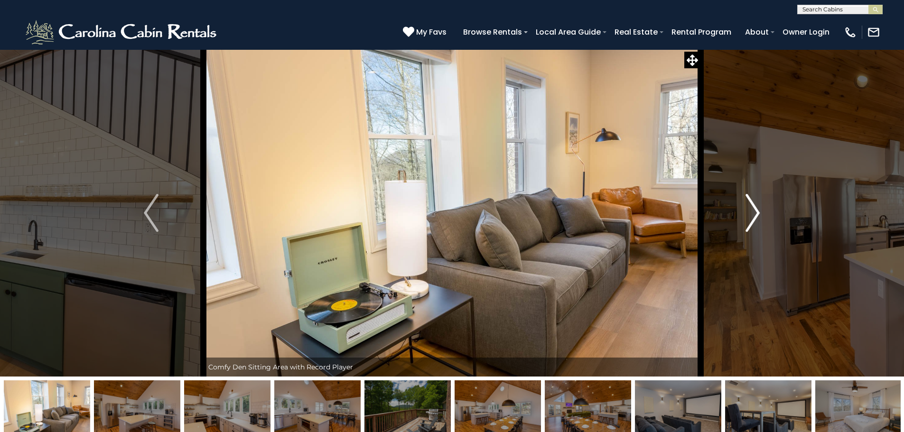
click at [751, 213] on img "Next" at bounding box center [752, 213] width 14 height 38
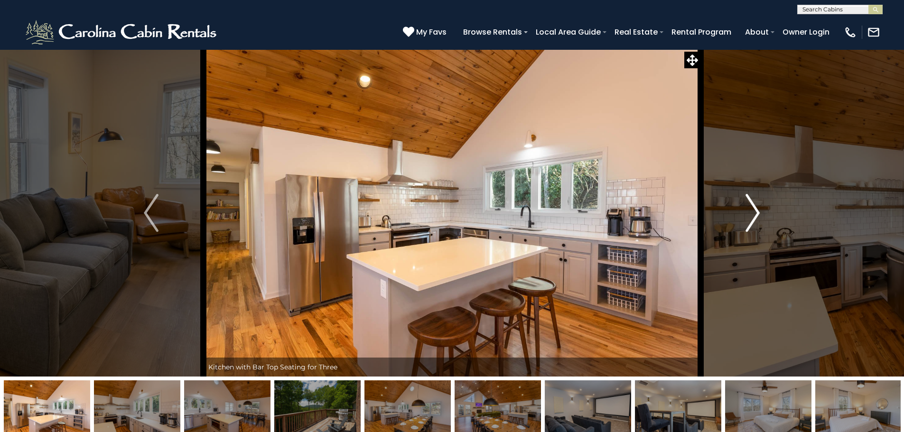
click at [751, 213] on img "Next" at bounding box center [752, 213] width 14 height 38
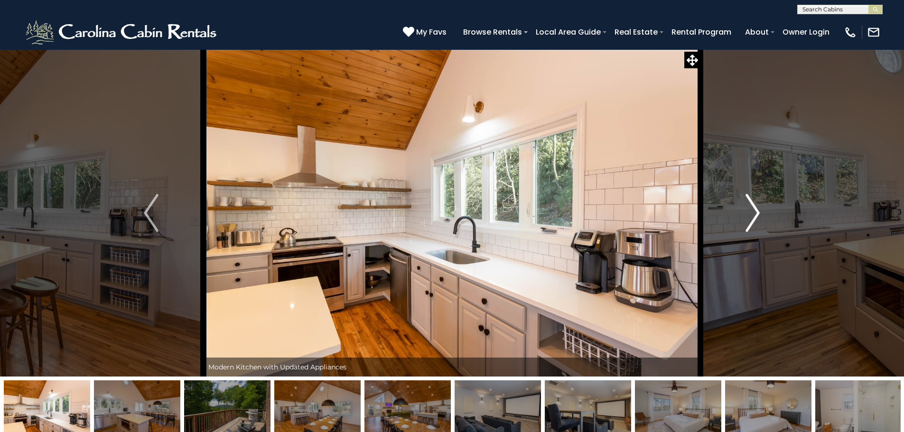
click at [751, 213] on img "Next" at bounding box center [752, 213] width 14 height 38
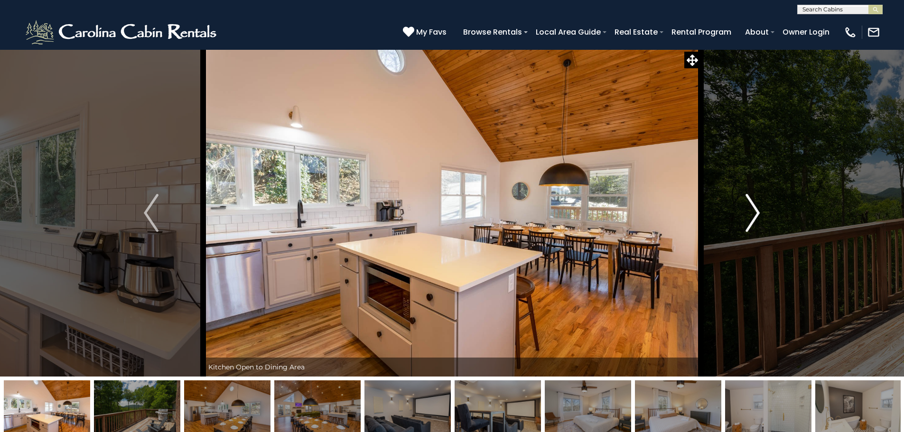
click at [751, 213] on img "Next" at bounding box center [752, 213] width 14 height 38
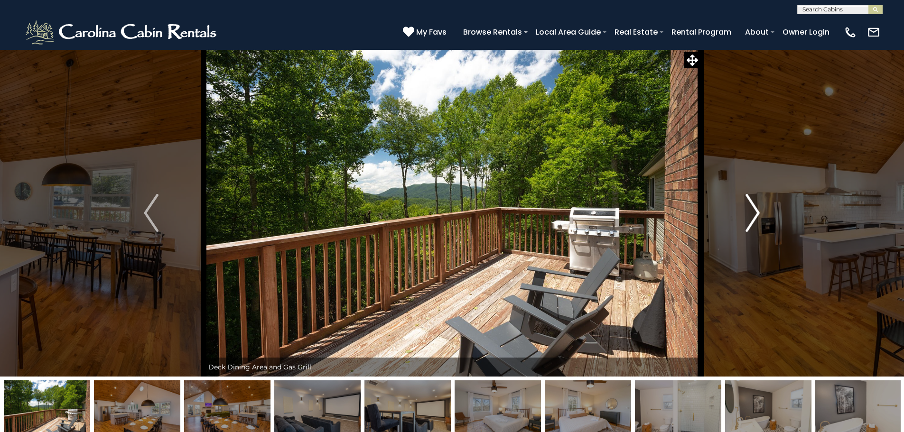
click at [751, 213] on img "Next" at bounding box center [752, 213] width 14 height 38
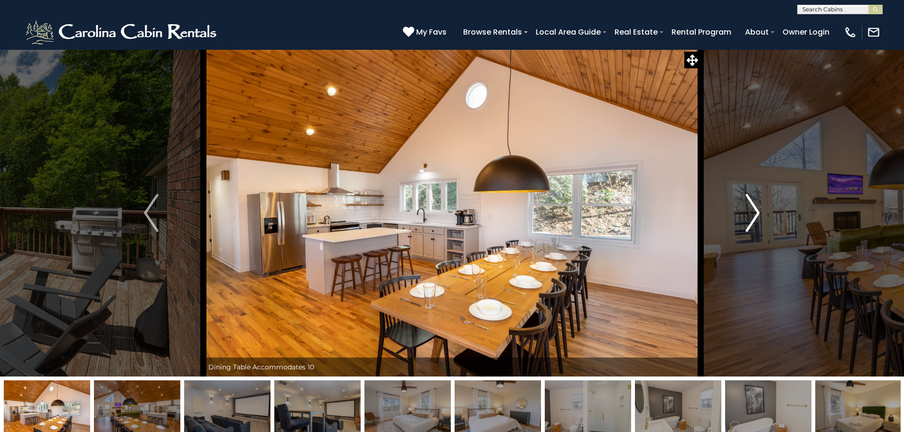
click at [751, 213] on img "Next" at bounding box center [752, 213] width 14 height 38
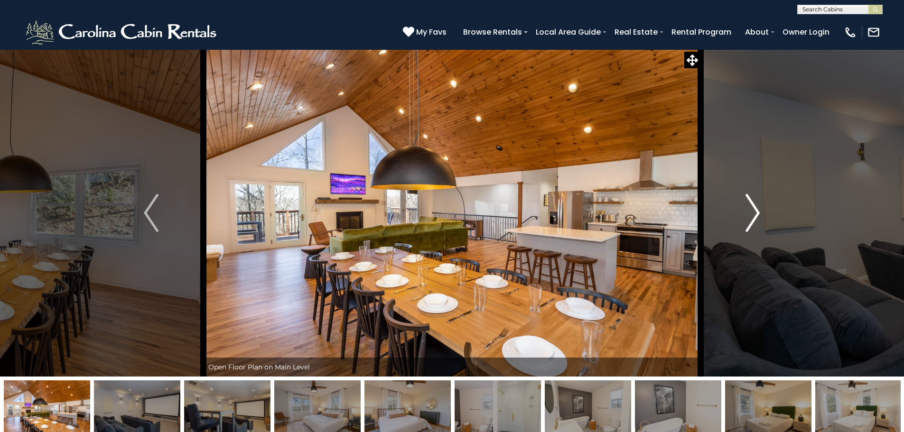
click at [751, 213] on img "Next" at bounding box center [752, 213] width 14 height 38
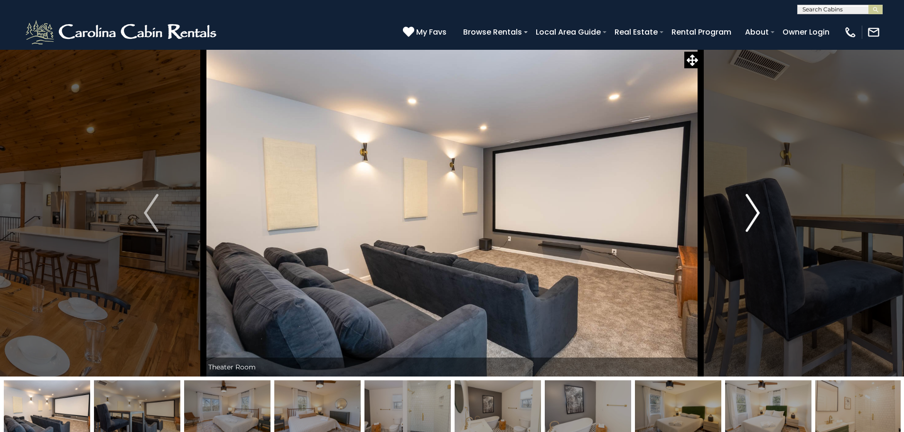
click at [751, 213] on img "Next" at bounding box center [752, 213] width 14 height 38
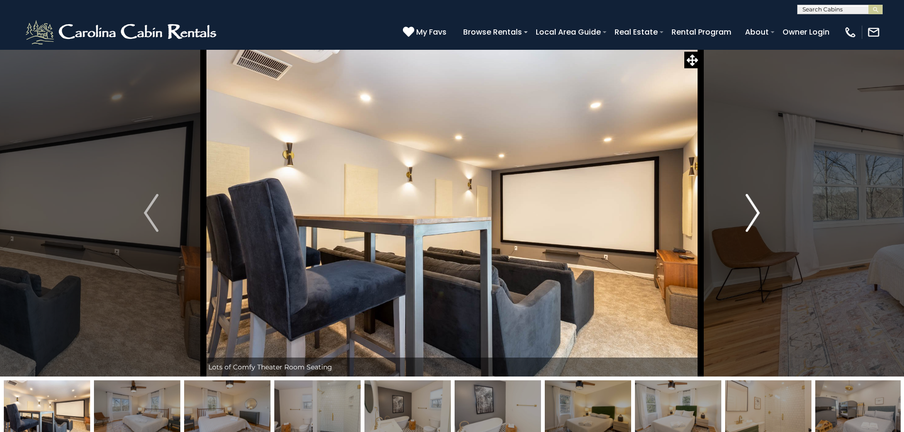
click at [751, 213] on img "Next" at bounding box center [752, 213] width 14 height 38
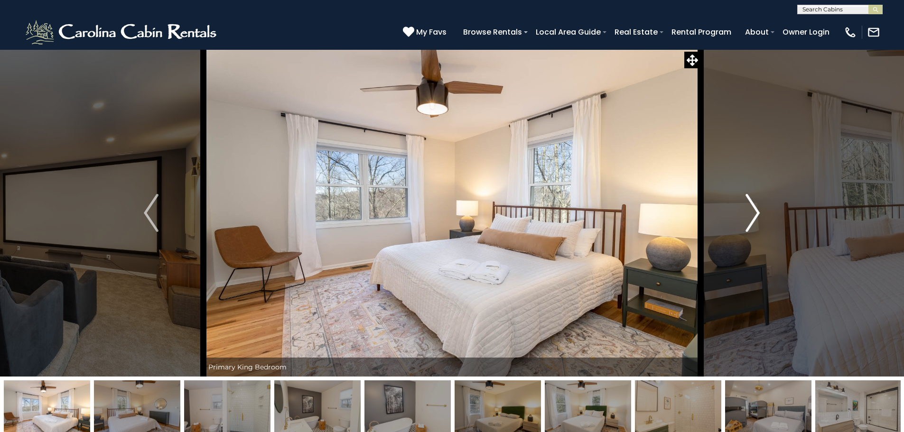
click at [751, 213] on img "Next" at bounding box center [752, 213] width 14 height 38
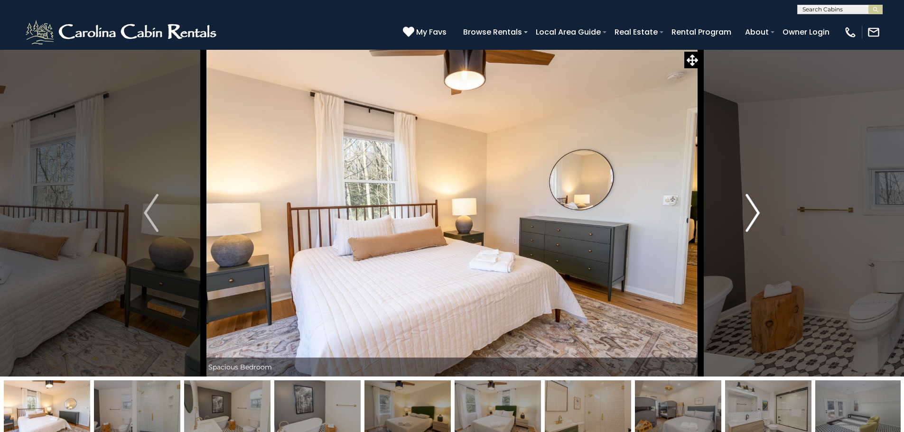
click at [751, 213] on img "Next" at bounding box center [752, 213] width 14 height 38
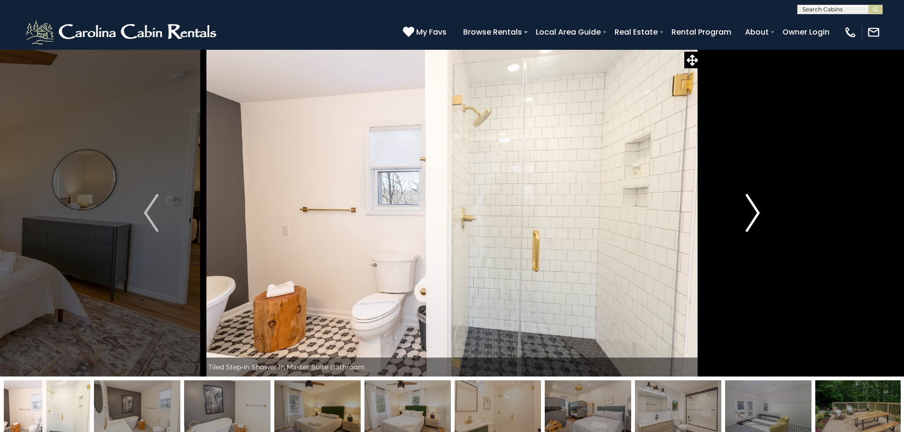
click at [751, 213] on img "Next" at bounding box center [752, 213] width 14 height 38
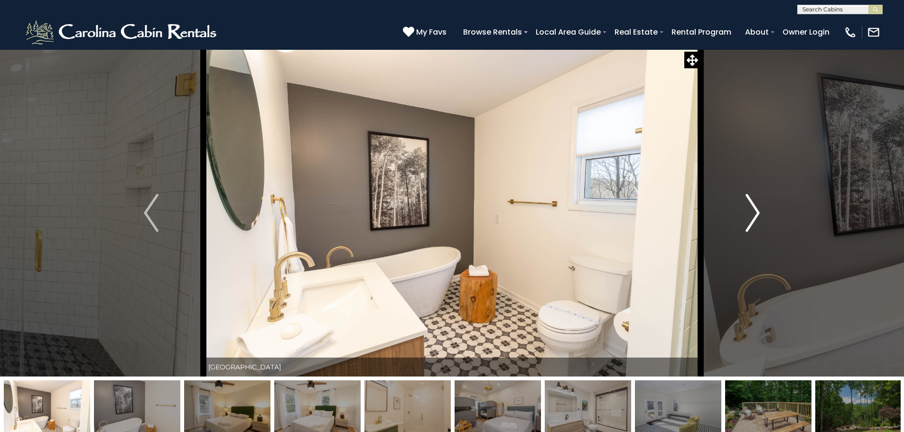
click at [751, 213] on img "Next" at bounding box center [752, 213] width 14 height 38
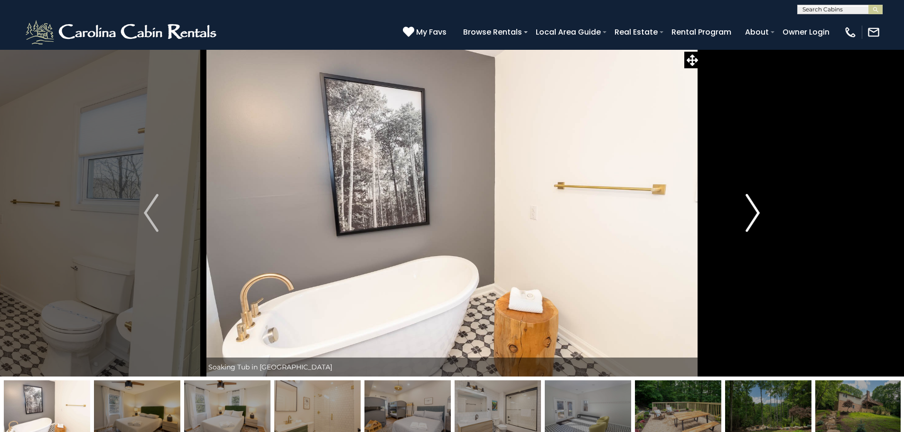
click at [751, 213] on img "Next" at bounding box center [752, 213] width 14 height 38
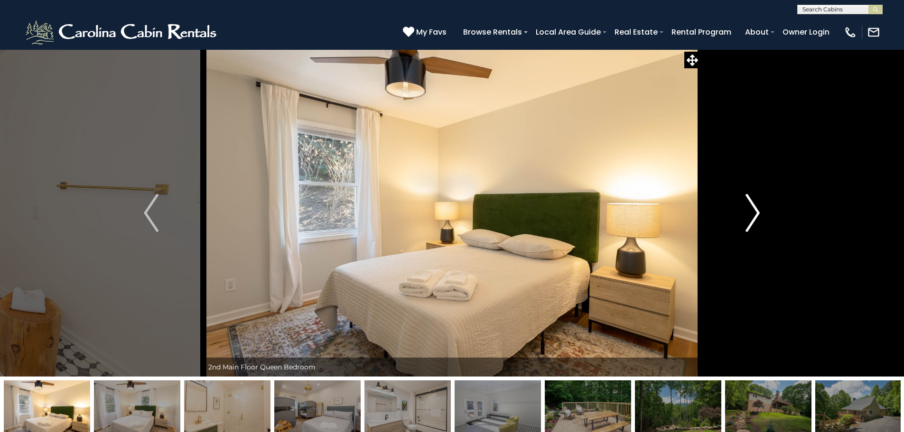
click at [751, 213] on img "Next" at bounding box center [752, 213] width 14 height 38
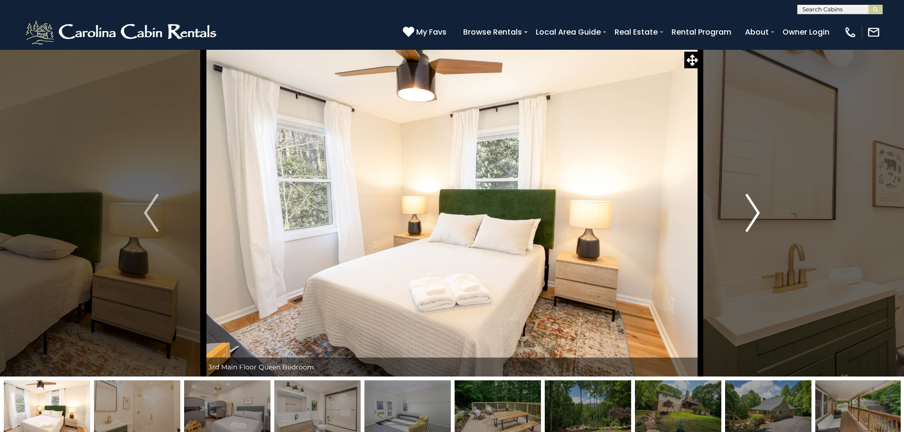
click at [751, 213] on img "Next" at bounding box center [752, 213] width 14 height 38
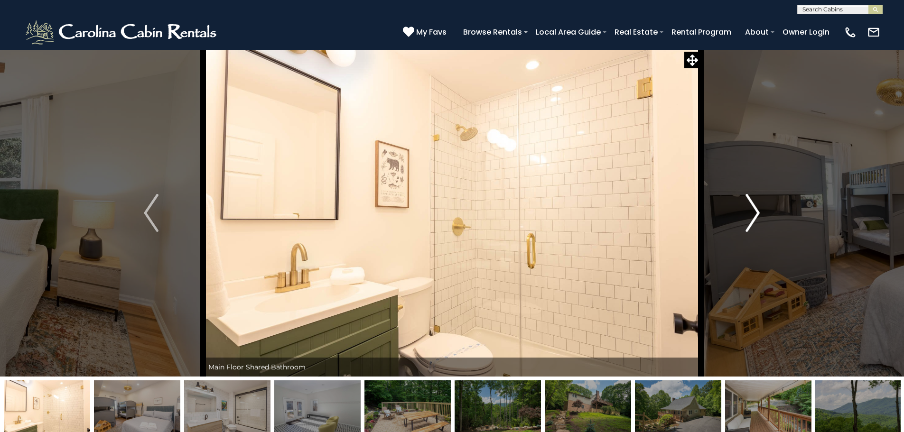
click at [751, 213] on img "Next" at bounding box center [752, 213] width 14 height 38
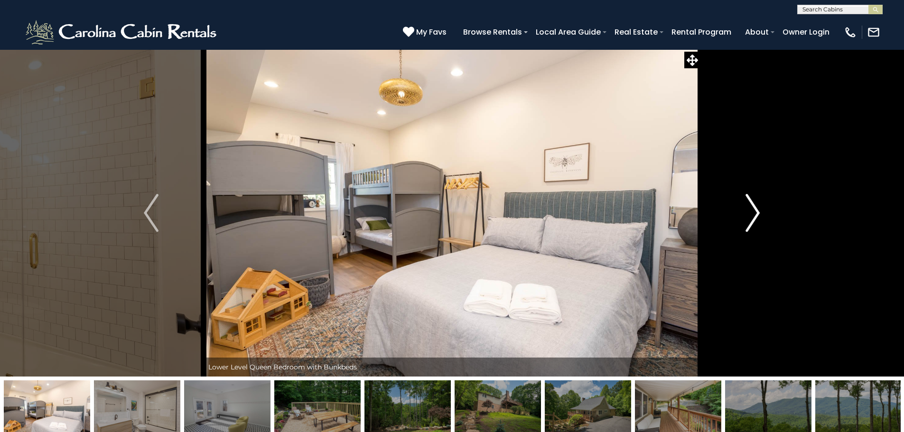
click at [751, 213] on img "Next" at bounding box center [752, 213] width 14 height 38
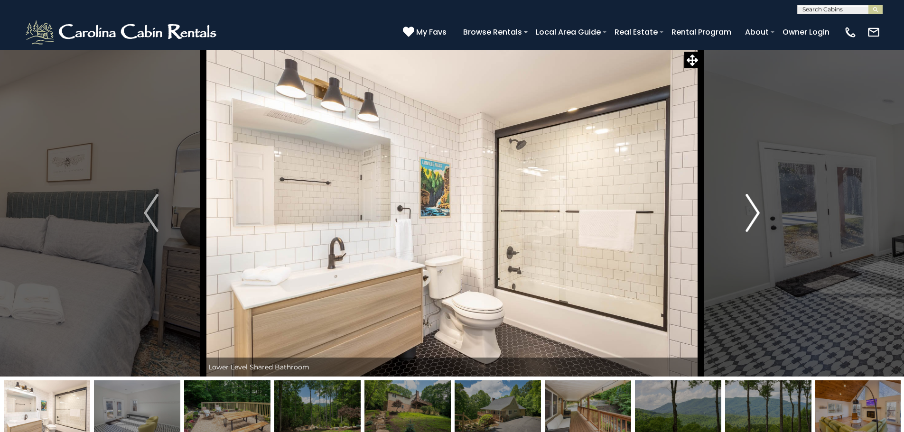
click at [751, 213] on img "Next" at bounding box center [752, 213] width 14 height 38
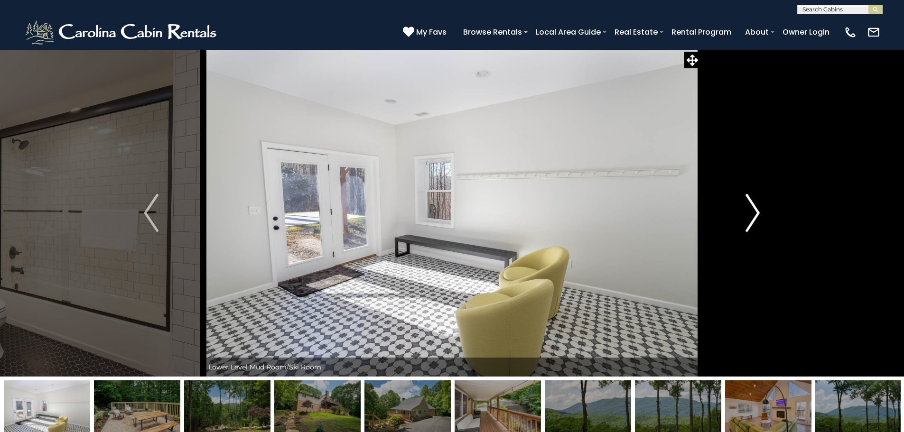
click at [751, 213] on img "Next" at bounding box center [752, 213] width 14 height 38
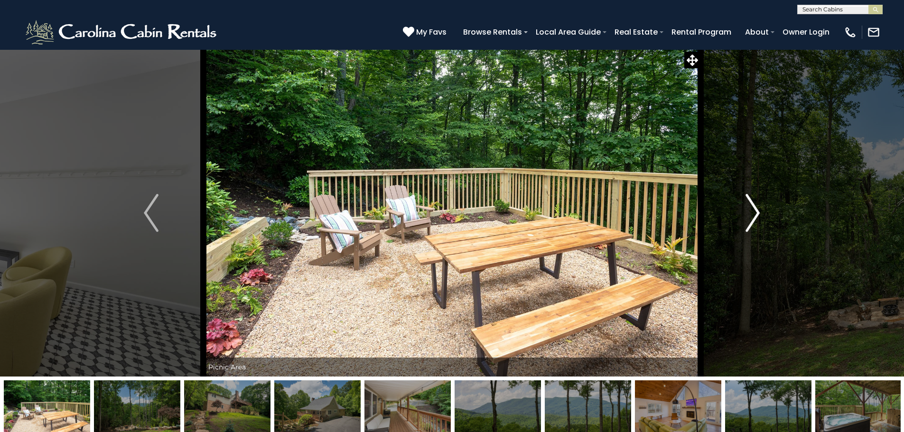
click at [751, 213] on img "Next" at bounding box center [752, 213] width 14 height 38
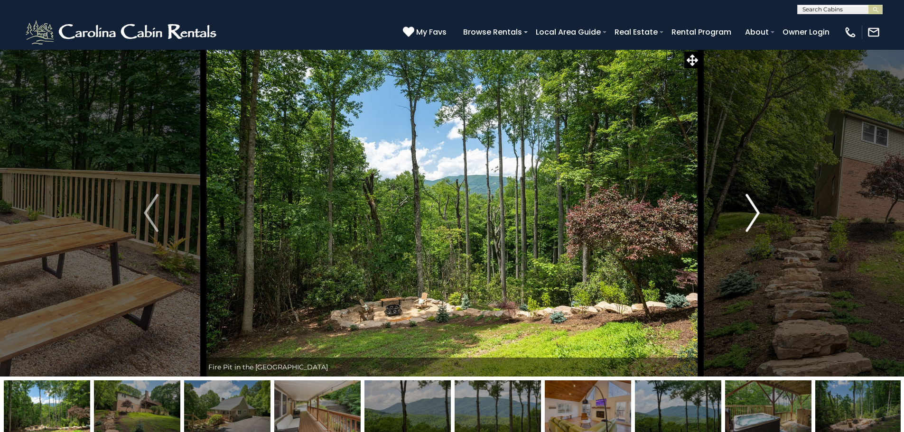
click at [751, 213] on img "Next" at bounding box center [752, 213] width 14 height 38
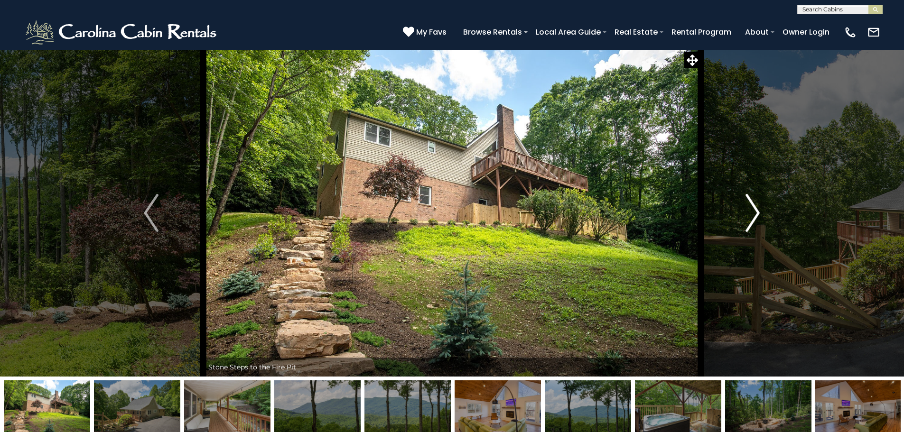
click at [751, 213] on img "Next" at bounding box center [752, 213] width 14 height 38
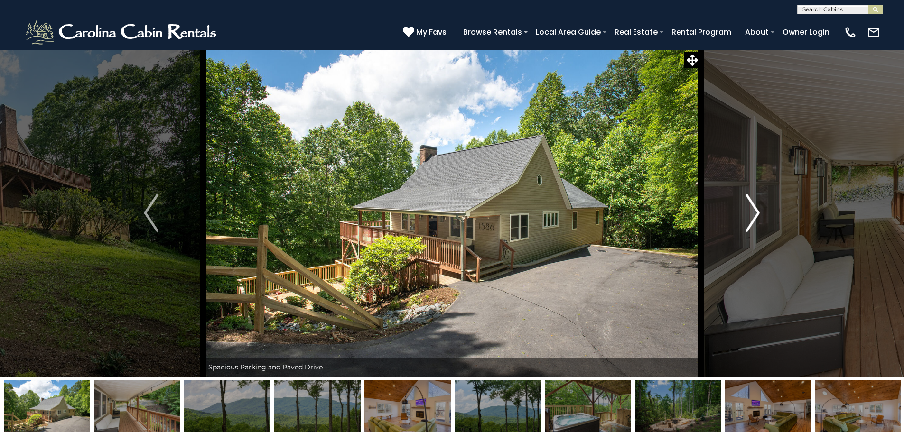
click at [751, 213] on img "Next" at bounding box center [752, 213] width 14 height 38
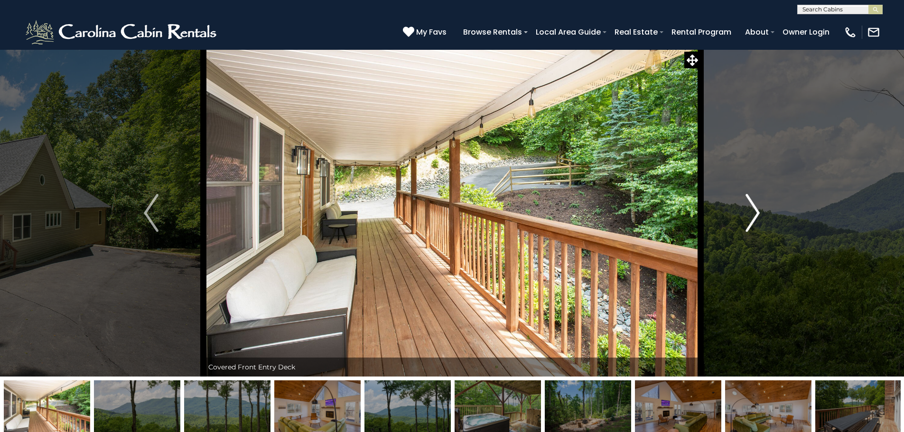
click at [751, 213] on img "Next" at bounding box center [752, 213] width 14 height 38
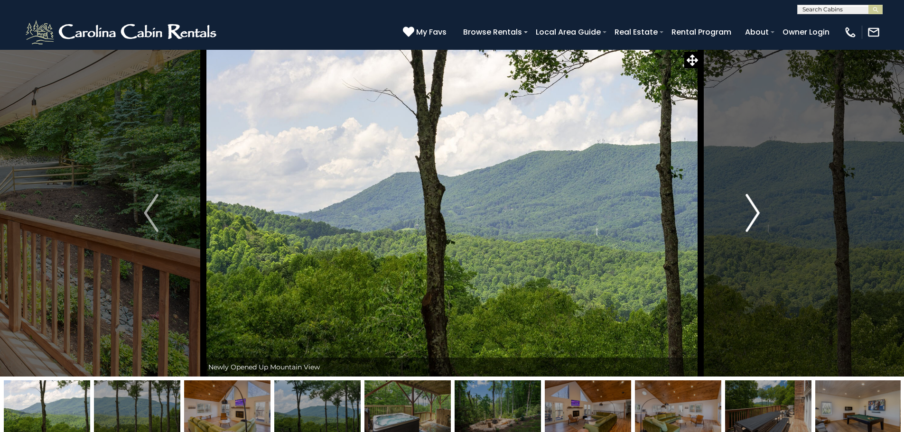
click at [751, 213] on img "Next" at bounding box center [752, 213] width 14 height 38
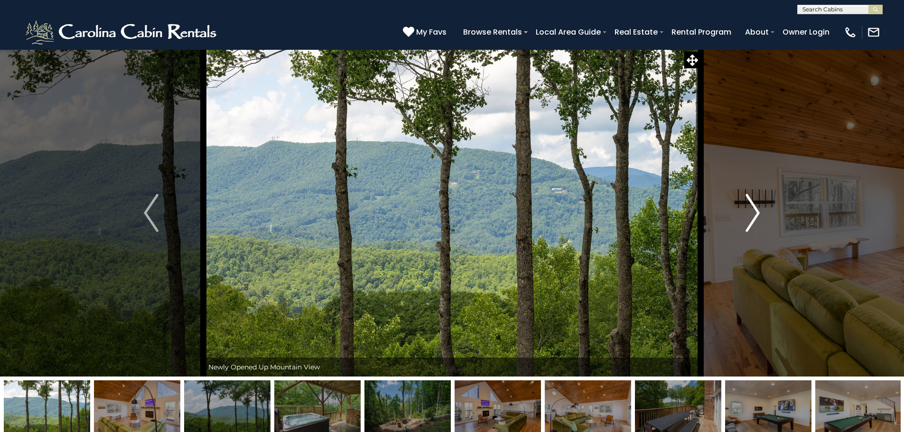
click at [751, 213] on img "Next" at bounding box center [752, 213] width 14 height 38
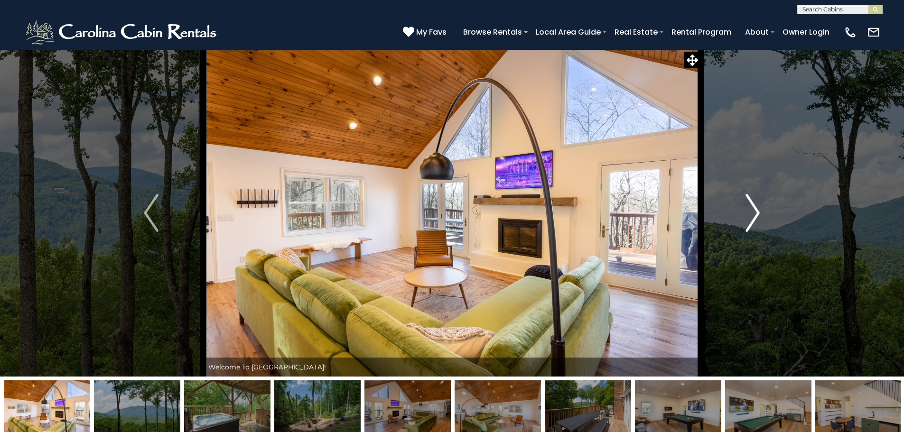
click at [751, 213] on img "Next" at bounding box center [752, 213] width 14 height 38
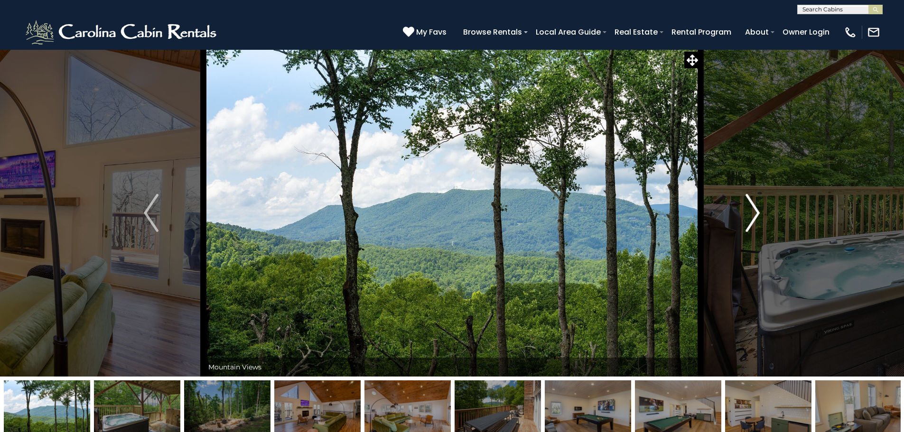
click at [751, 213] on img "Next" at bounding box center [752, 213] width 14 height 38
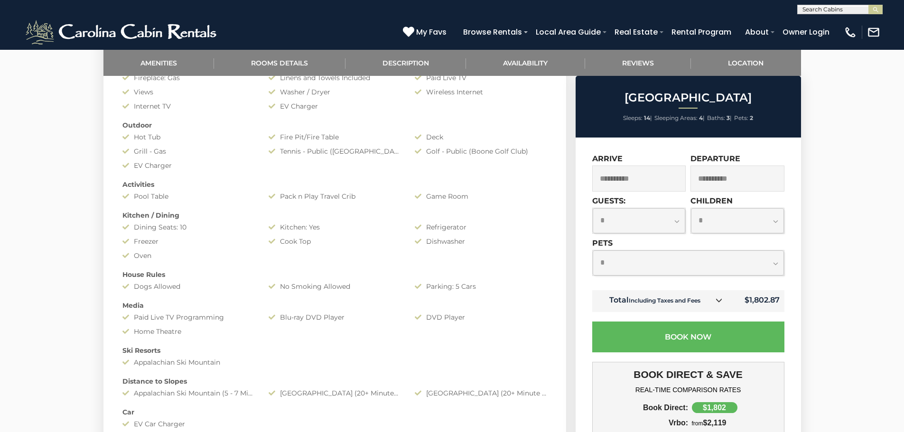
scroll to position [542, 0]
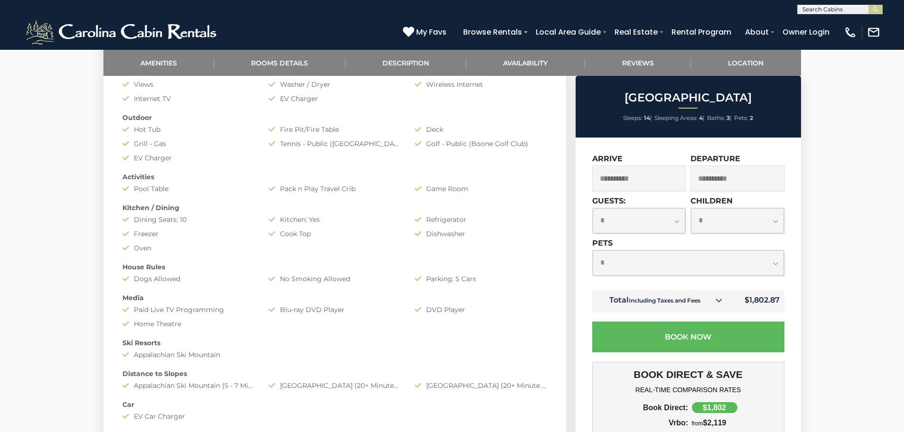
click at [773, 268] on select "**********" at bounding box center [688, 263] width 191 height 25
select select "*"
click at [593, 251] on select "**********" at bounding box center [688, 263] width 191 height 25
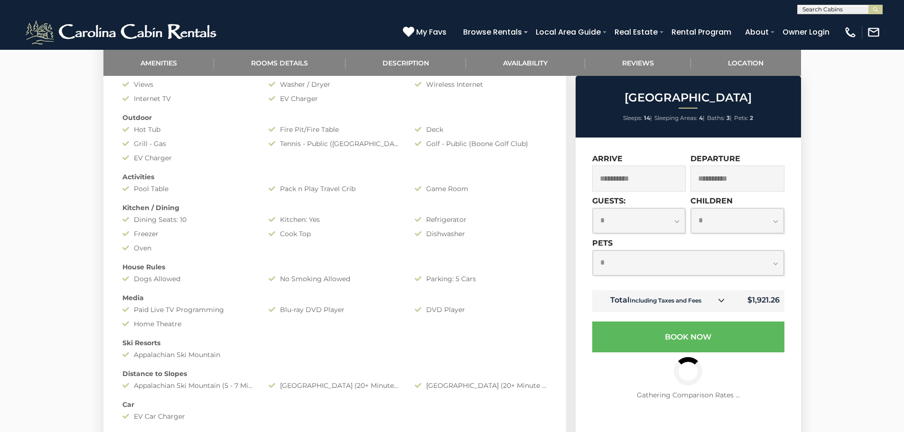
click at [672, 223] on select "**********" at bounding box center [639, 220] width 93 height 25
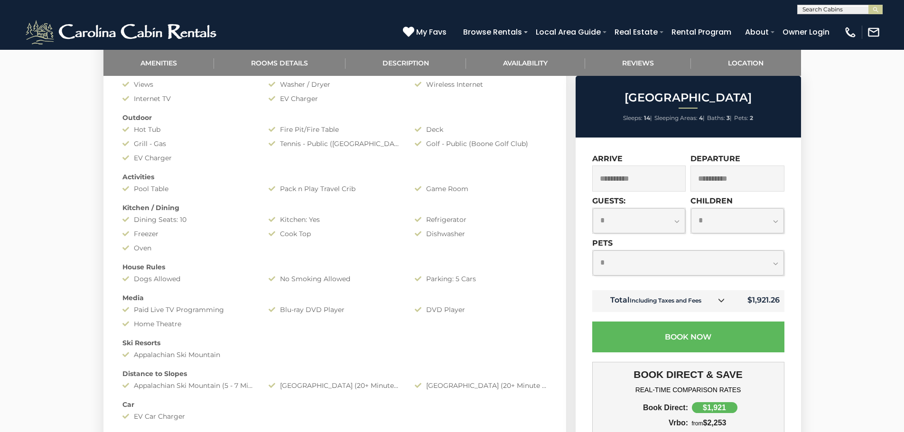
select select "*"
click at [593, 208] on select "**********" at bounding box center [639, 220] width 93 height 25
click at [732, 223] on select "**********" at bounding box center [737, 220] width 93 height 25
select select "*"
click at [691, 208] on select "**********" at bounding box center [737, 220] width 93 height 25
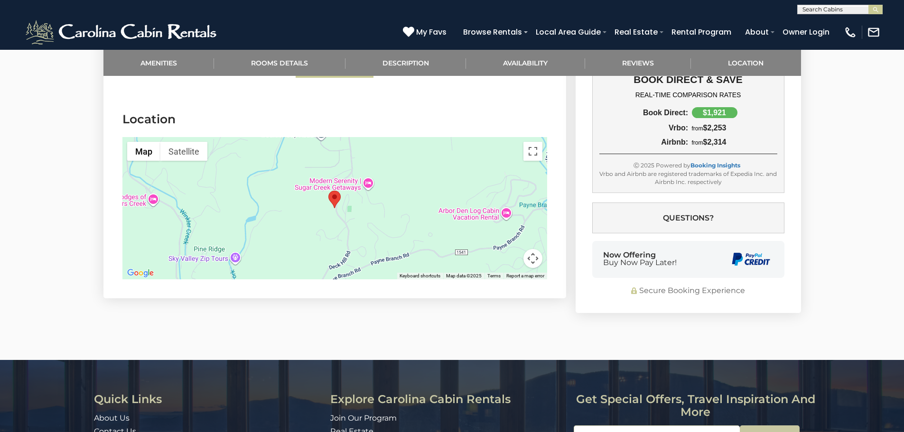
scroll to position [2386, 0]
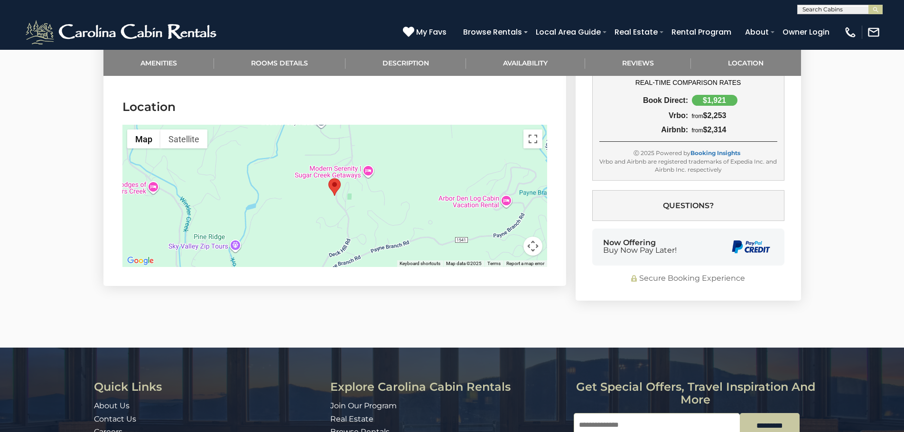
click at [533, 246] on button "Map camera controls" at bounding box center [532, 246] width 19 height 19
click at [509, 252] on button "Zoom out" at bounding box center [509, 246] width 19 height 19
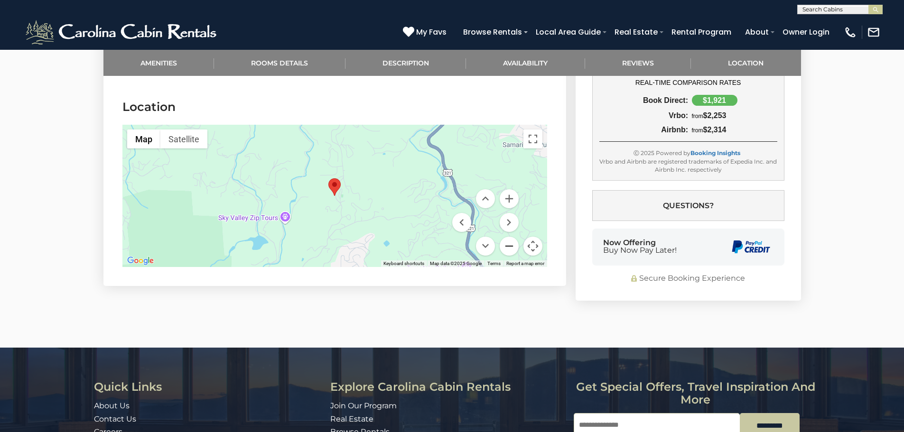
click at [509, 252] on button "Zoom out" at bounding box center [509, 246] width 19 height 19
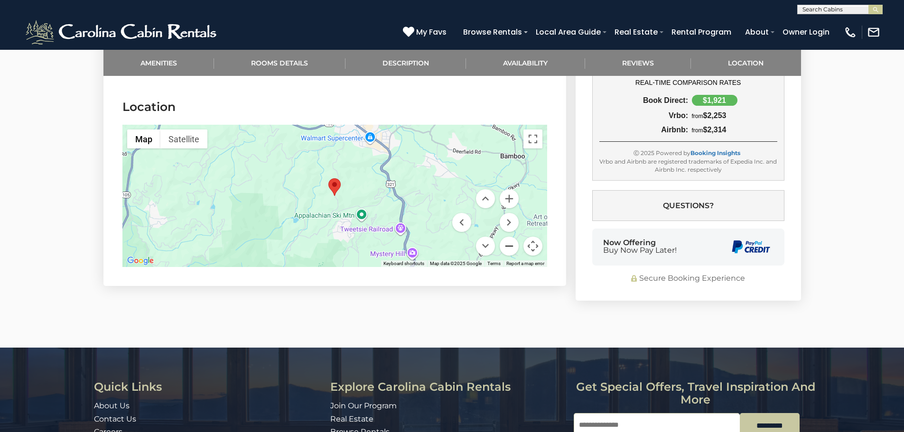
click at [509, 252] on button "Zoom out" at bounding box center [509, 246] width 19 height 19
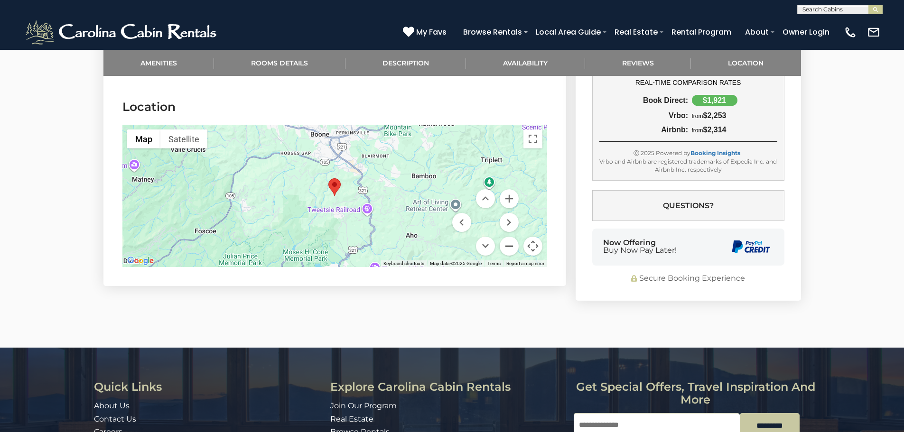
click at [509, 252] on button "Zoom out" at bounding box center [509, 246] width 19 height 19
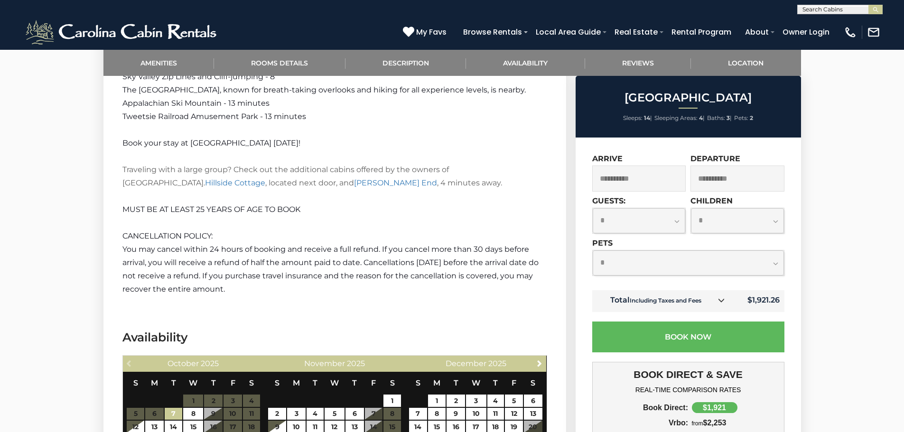
scroll to position [1685, 0]
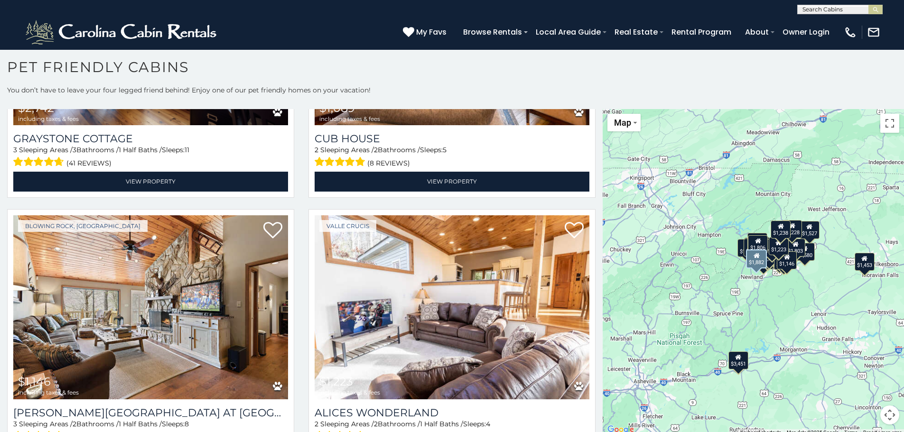
scroll to position [3632, 0]
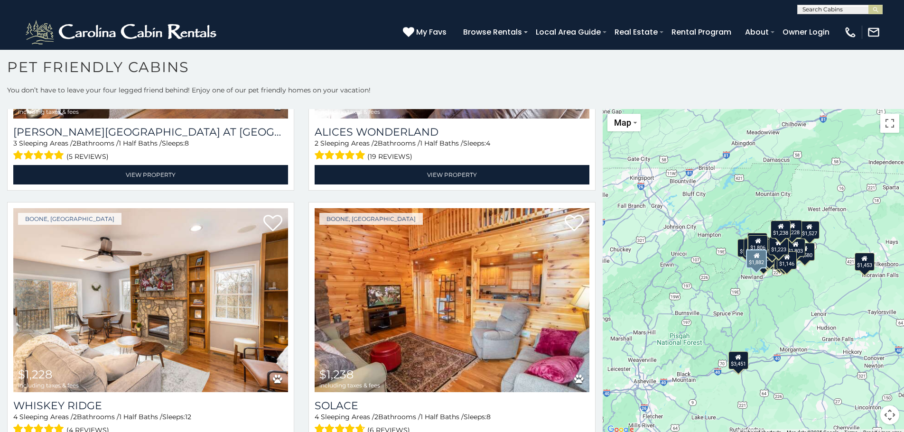
scroll to position [4, 0]
